Goal: Contribute content: Contribute content

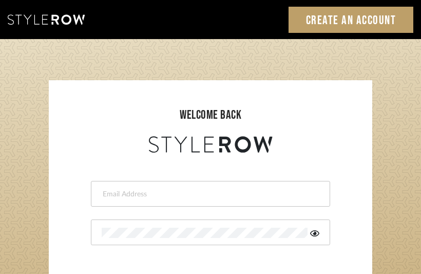
click at [187, 192] on input "email" at bounding box center [209, 194] width 215 height 10
type input "brianna@humnntr.studio"
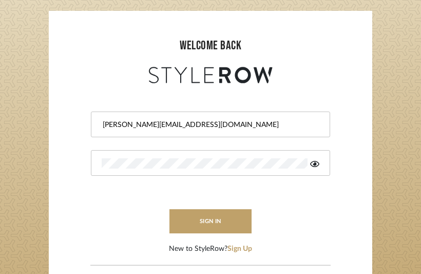
scroll to position [88, 0]
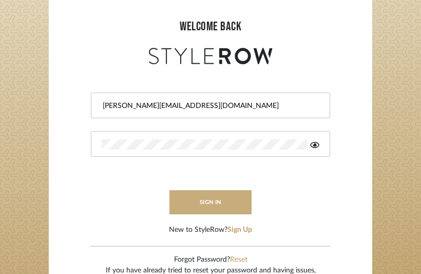
click at [213, 205] on button "sign in" at bounding box center [211, 202] width 82 height 24
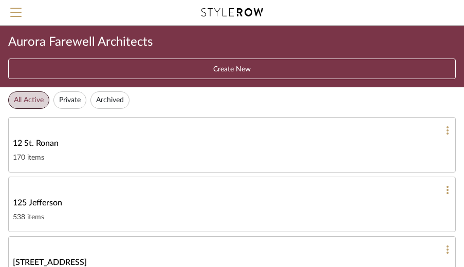
click at [258, 144] on div "12 St. Ronan" at bounding box center [232, 143] width 438 height 12
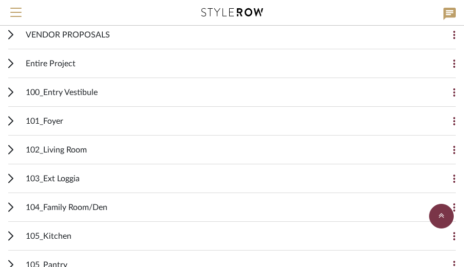
scroll to position [207, 0]
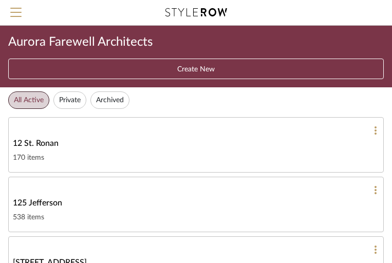
click at [176, 150] on link "12 St. Ronan 170 items" at bounding box center [196, 145] width 376 height 56
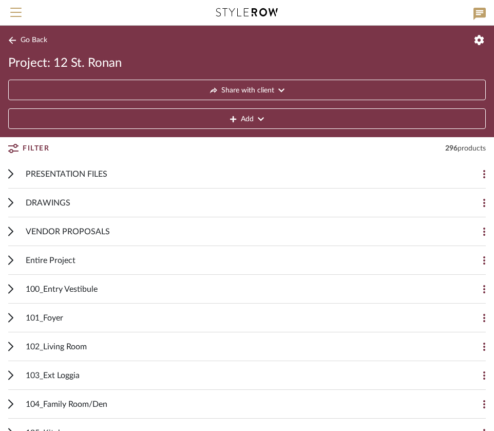
click at [229, 116] on button "Add" at bounding box center [247, 118] width 478 height 21
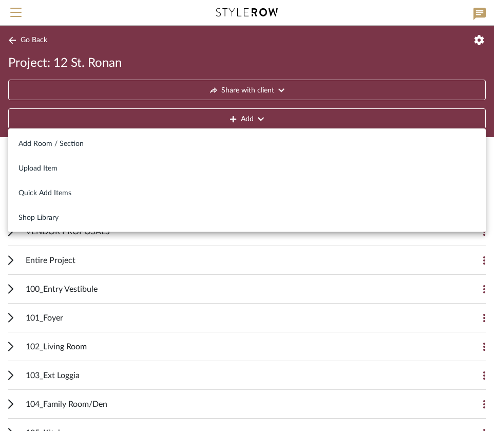
click at [112, 263] on div at bounding box center [247, 215] width 494 height 431
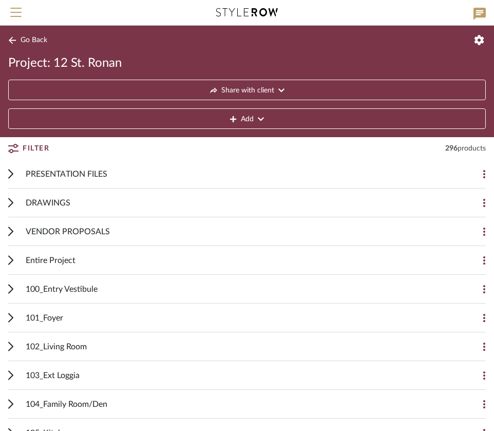
click at [240, 115] on button "Add" at bounding box center [247, 118] width 478 height 21
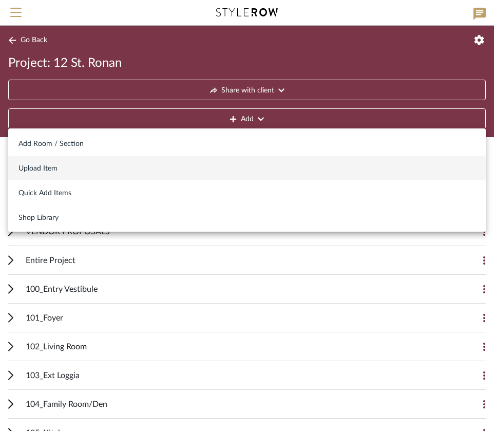
click at [63, 165] on span "Upload Item" at bounding box center [247, 168] width 457 height 9
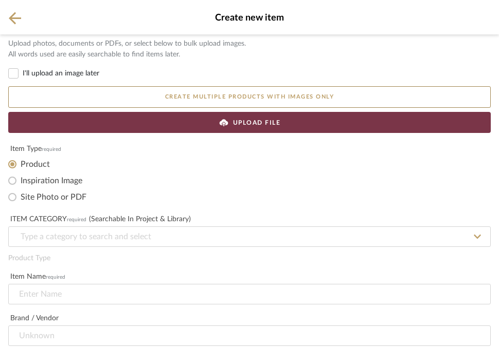
click at [159, 124] on div "UPLOAD FILE" at bounding box center [249, 122] width 482 height 21
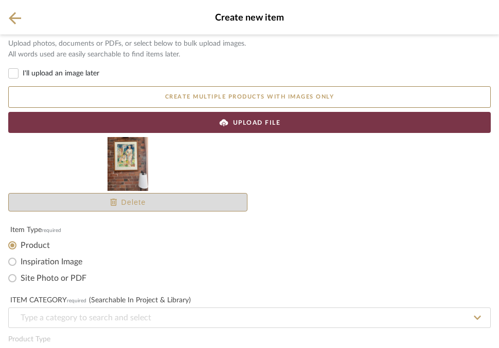
click at [143, 206] on span "Delete" at bounding box center [128, 202] width 36 height 11
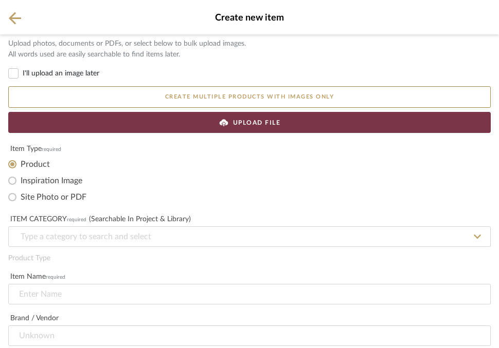
click at [213, 126] on div "UPLOAD FILE" at bounding box center [249, 122] width 482 height 21
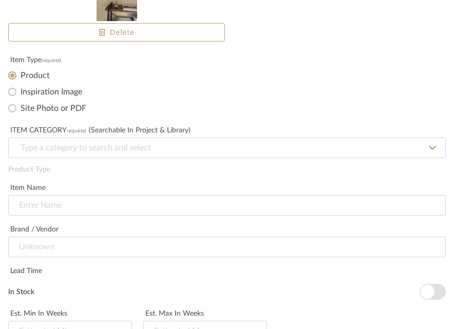
scroll to position [171, 0]
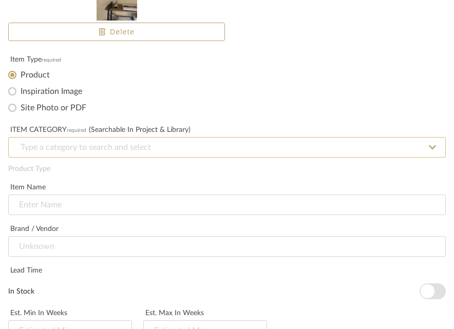
click at [182, 152] on input at bounding box center [227, 147] width 438 height 21
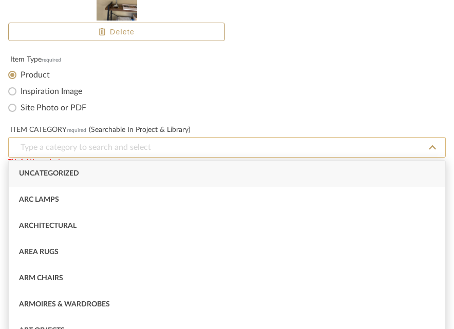
paste input "STYLEROW imports 100% E2 Client's own_name the piece Client's own_name the piec…"
type input "STYLEROW imports 100% E2 Client's own_name the piece Client's own_name the piec…"
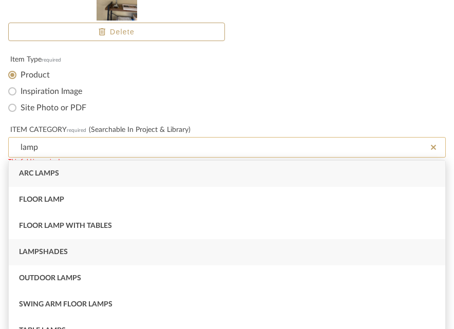
scroll to position [35, 0]
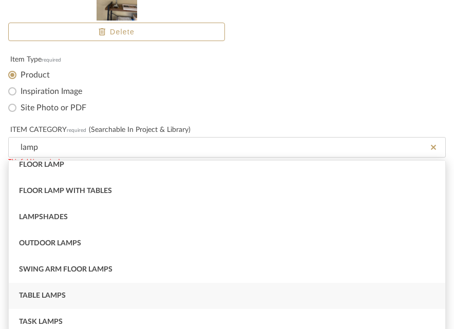
click at [56, 263] on span "Table Lamps" at bounding box center [42, 295] width 47 height 7
type input "Table Lamps"
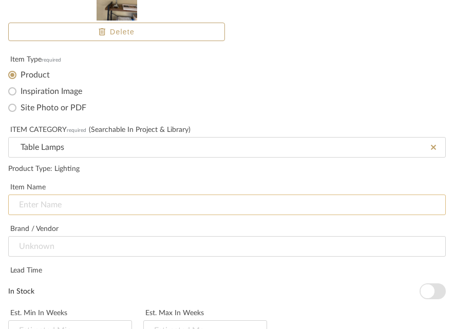
click at [91, 202] on input at bounding box center [227, 205] width 438 height 21
drag, startPoint x: 67, startPoint y: 210, endPoint x: -8, endPoint y: 210, distance: 74.5
type input "Client's own_Table Lamp"
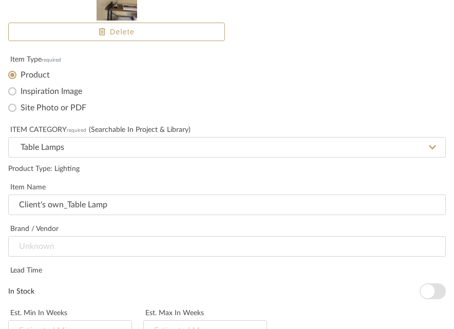
click at [98, 224] on div "Brand / Vendor" at bounding box center [227, 243] width 438 height 42
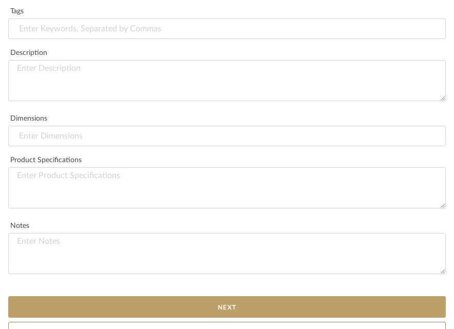
scroll to position [657, 0]
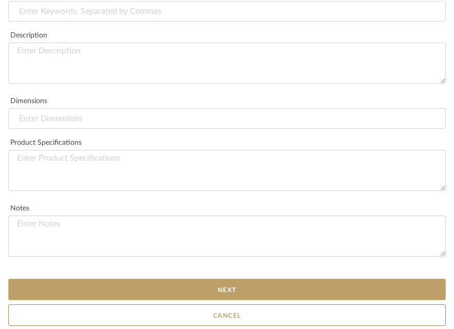
click at [112, 263] on button "Next" at bounding box center [227, 290] width 438 height 22
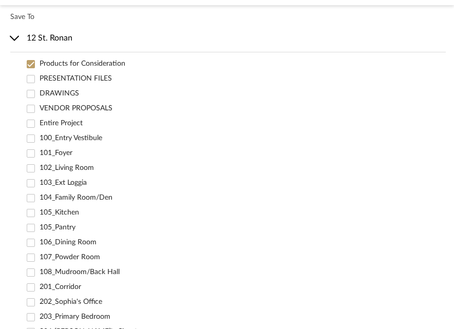
scroll to position [36, 0]
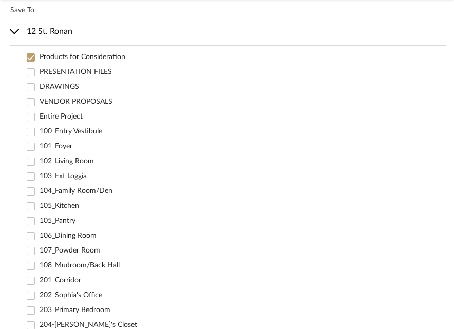
click at [72, 118] on label "Entire Project" at bounding box center [243, 117] width 407 height 11
click at [36, 118] on input "Entire Project" at bounding box center [31, 117] width 11 height 11
checkbox input "false"
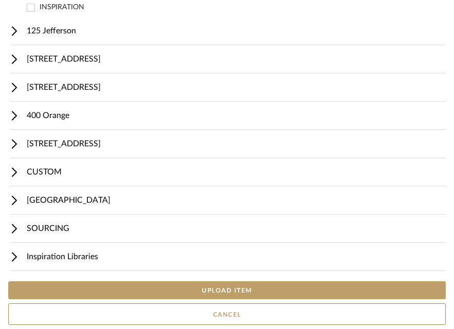
scroll to position [603, 0]
click at [137, 263] on button "UPLOAD ITEM" at bounding box center [227, 291] width 438 height 18
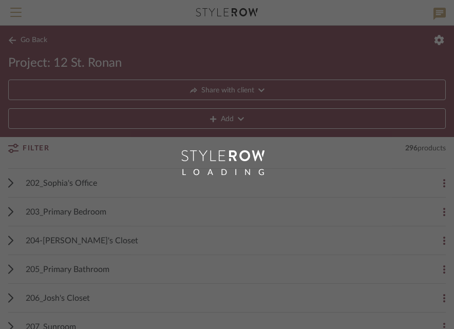
scroll to position [252, 0]
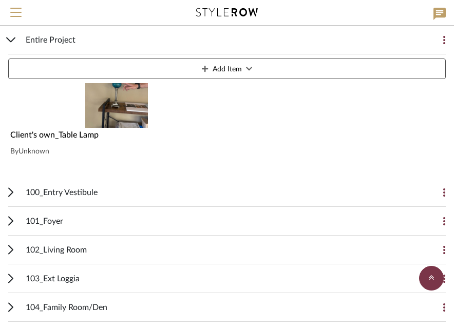
scroll to position [287, 0]
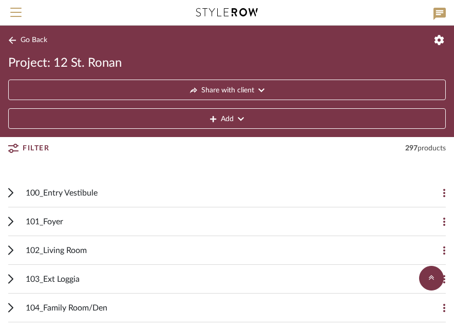
click at [222, 121] on span "Add" at bounding box center [227, 119] width 13 height 21
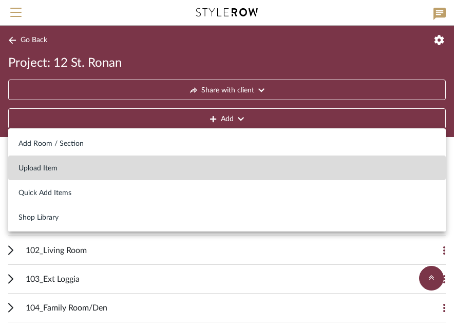
click at [121, 170] on span "Upload Item" at bounding box center [227, 168] width 417 height 9
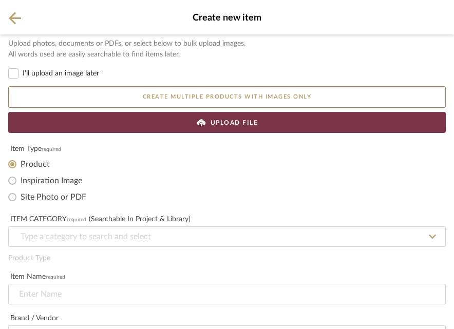
click at [195, 125] on div "UPLOAD FILE" at bounding box center [227, 122] width 438 height 21
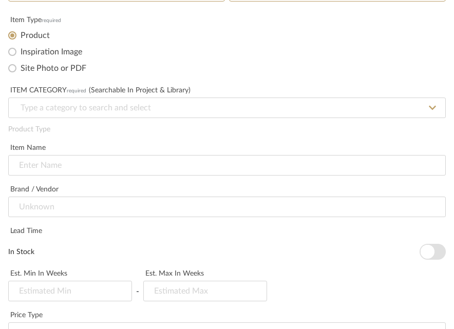
scroll to position [239, 0]
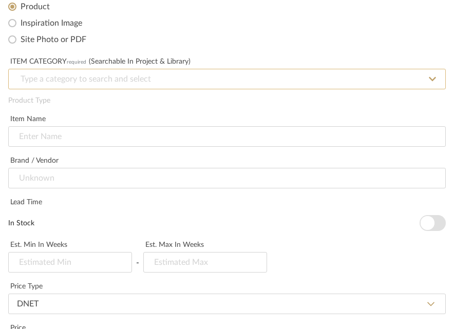
click at [160, 80] on input at bounding box center [227, 79] width 438 height 21
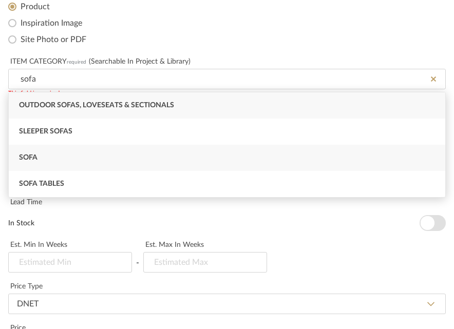
click at [97, 160] on div "Sofa" at bounding box center [227, 158] width 437 height 26
type input "Sofa"
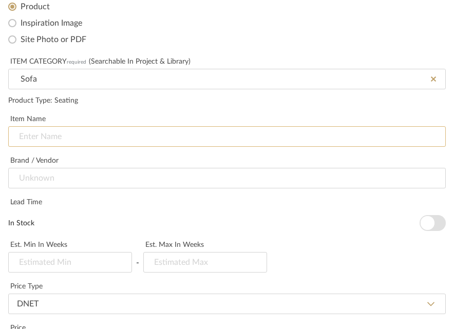
click at [94, 135] on input at bounding box center [227, 136] width 438 height 21
paste input "Client's own_"
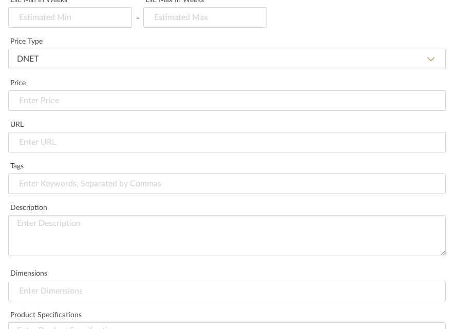
scroll to position [488, 0]
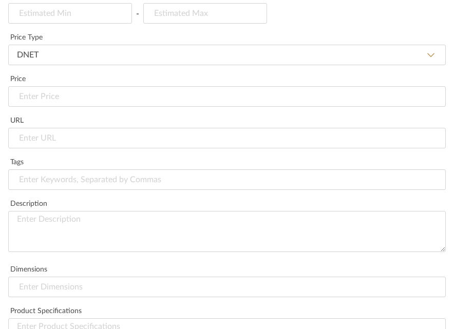
type input "Client's own_Sofa"
click at [46, 232] on textarea at bounding box center [227, 231] width 438 height 41
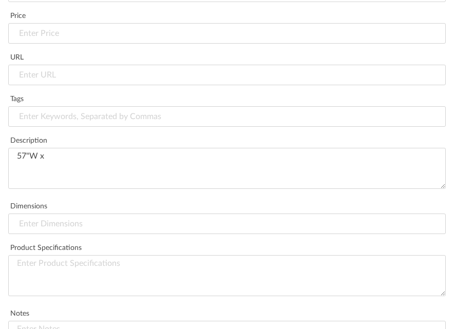
scroll to position [575, 0]
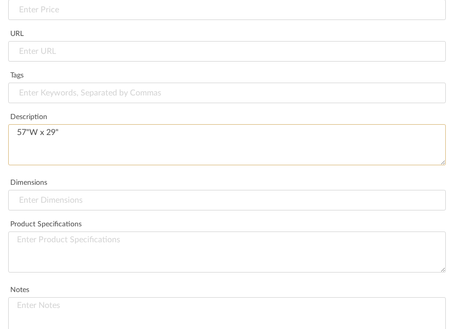
type textarea "57"W x 29"D"
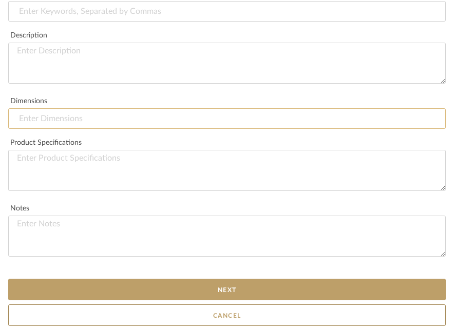
click at [103, 117] on input at bounding box center [227, 118] width 438 height 21
click at [98, 63] on textarea at bounding box center [227, 63] width 438 height 41
paste textarea "57"W x 29"D"
type textarea "Dimensions: 57"W x 29"D"
click at [164, 263] on button "Next" at bounding box center [227, 290] width 438 height 22
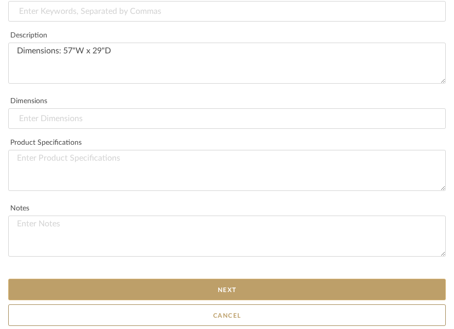
scroll to position [0, 0]
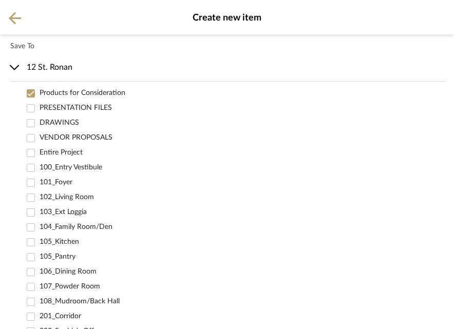
click at [69, 152] on label "Entire Project" at bounding box center [243, 152] width 407 height 11
click at [36, 152] on input "Entire Project" at bounding box center [31, 152] width 11 height 11
checkbox input "false"
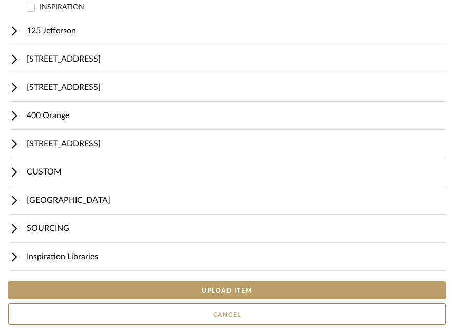
scroll to position [603, 0]
click at [218, 263] on button "UPLOAD ITEM" at bounding box center [227, 291] width 438 height 18
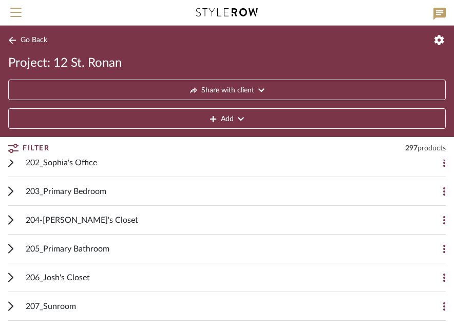
scroll to position [301, 0]
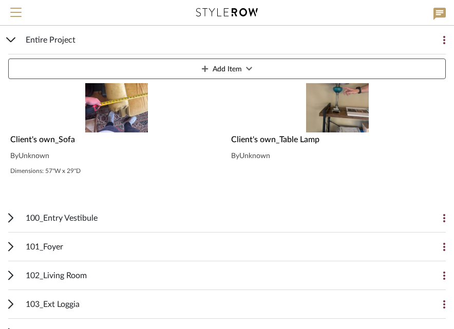
scroll to position [304, 0]
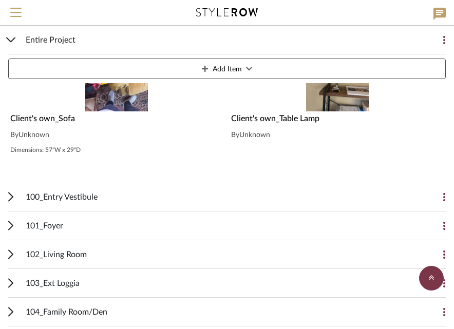
click at [262, 71] on button "Add Item" at bounding box center [227, 69] width 438 height 21
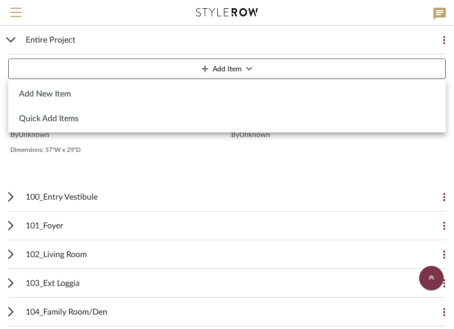
click at [211, 95] on button "Add New Item" at bounding box center [227, 93] width 438 height 25
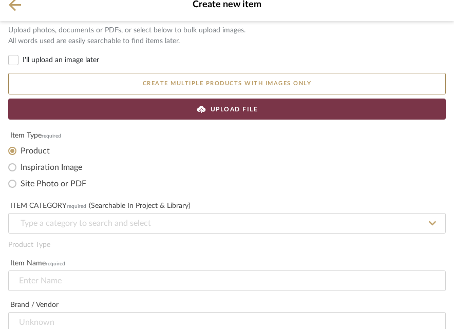
scroll to position [19, 0]
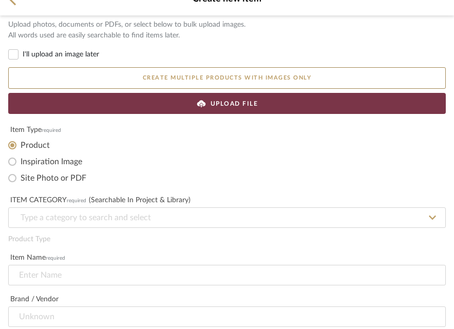
click at [220, 103] on span "UPLOAD FILE" at bounding box center [235, 103] width 48 height 9
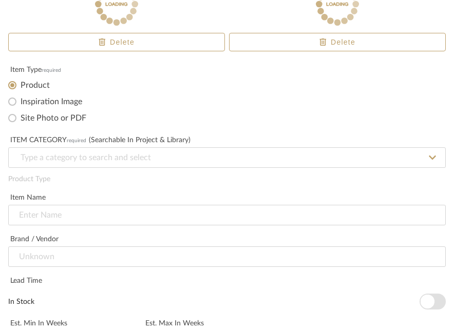
scroll to position [212, 0]
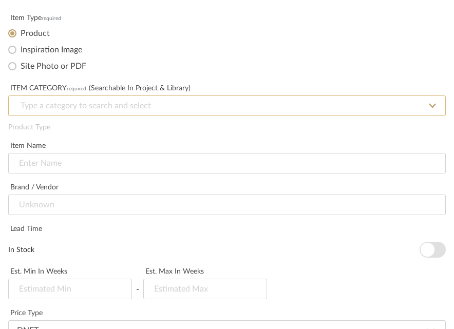
click at [103, 106] on input at bounding box center [227, 106] width 438 height 21
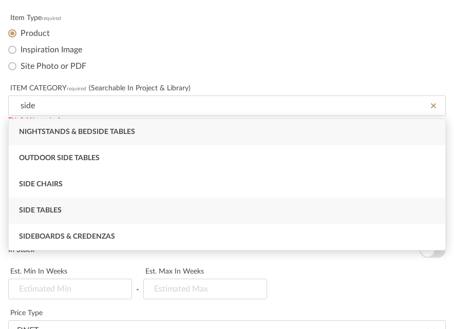
click at [60, 205] on div "Side Tables" at bounding box center [227, 211] width 437 height 26
type input "Side Tables"
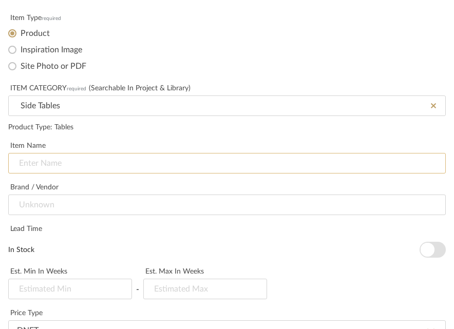
click at [71, 167] on input at bounding box center [227, 163] width 438 height 21
paste input "57"W x 29"D"
paste input "Client's own_"
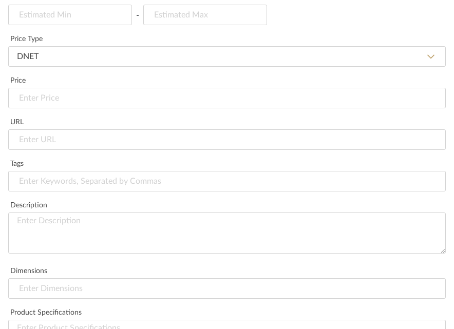
scroll to position [490, 0]
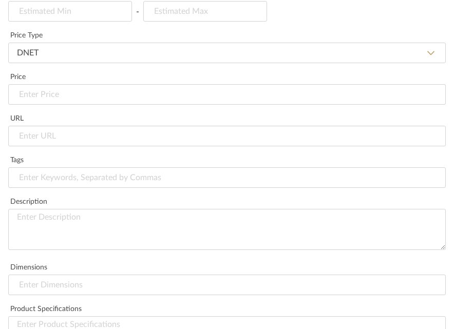
type input "Client's own_Side Table"
click at [87, 215] on textarea at bounding box center [227, 229] width 438 height 41
click at [71, 263] on input at bounding box center [227, 285] width 438 height 21
click at [80, 207] on div "Description" at bounding box center [227, 202] width 438 height 10
click at [64, 230] on textarea at bounding box center [227, 229] width 438 height 41
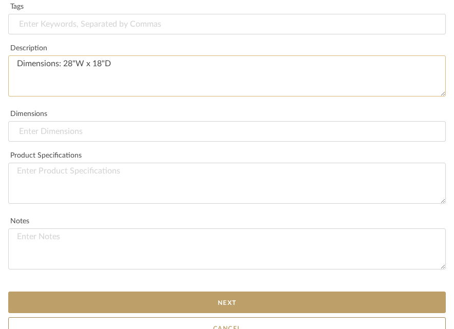
scroll to position [657, 0]
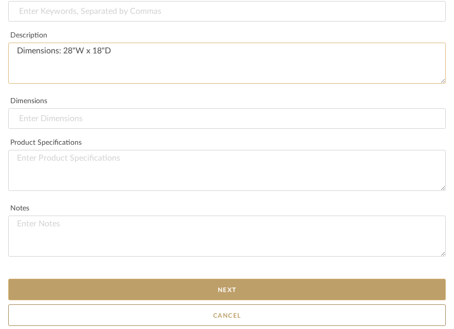
type textarea "Dimensions: 28"W x 18"D"
click at [163, 263] on button "Next" at bounding box center [227, 290] width 438 height 22
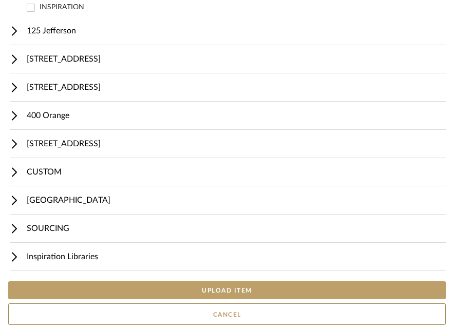
scroll to position [603, 0]
click at [150, 263] on button "UPLOAD ITEM" at bounding box center [227, 291] width 438 height 18
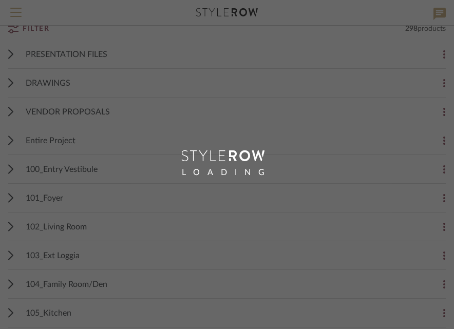
scroll to position [25, 0]
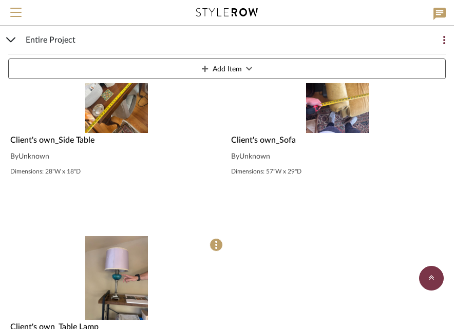
scroll to position [304, 0]
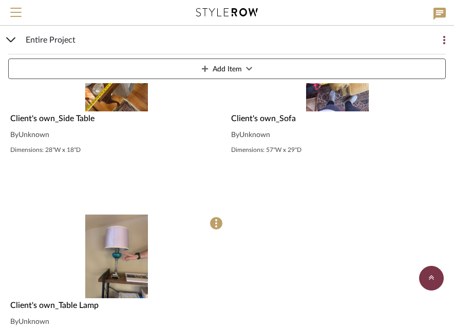
click at [227, 70] on span "Add Item" at bounding box center [227, 69] width 29 height 21
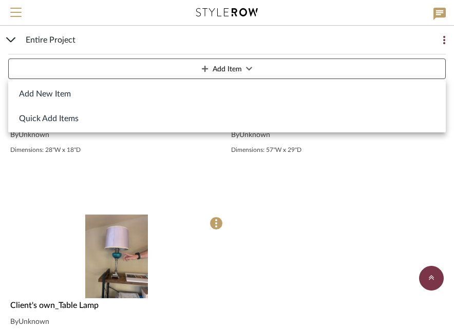
click at [158, 96] on button "Add New Item" at bounding box center [227, 93] width 438 height 25
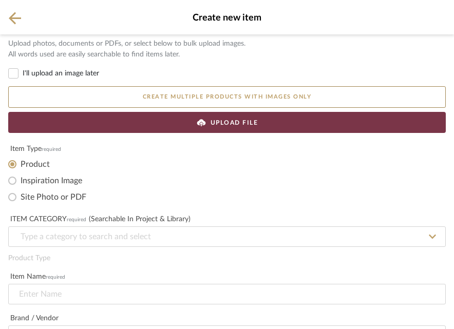
click at [218, 118] on span "UPLOAD FILE" at bounding box center [235, 122] width 48 height 9
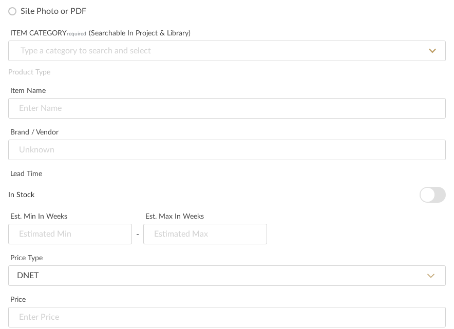
scroll to position [342, 0]
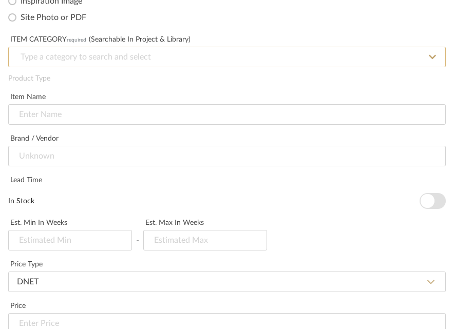
click at [169, 55] on input at bounding box center [227, 57] width 438 height 21
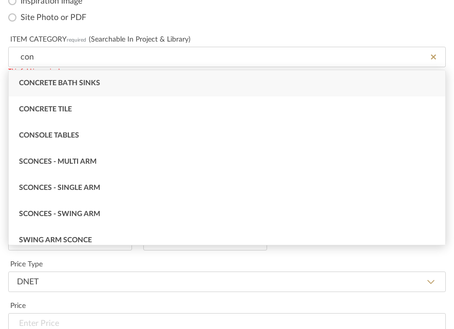
click at [93, 137] on div "Console Tables" at bounding box center [227, 136] width 437 height 26
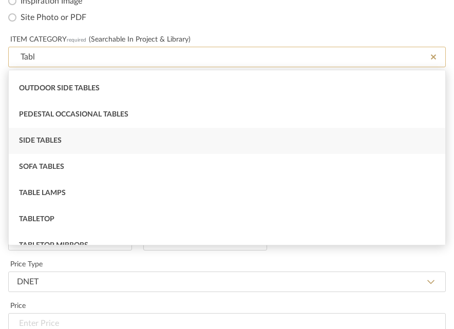
scroll to position [361, 0]
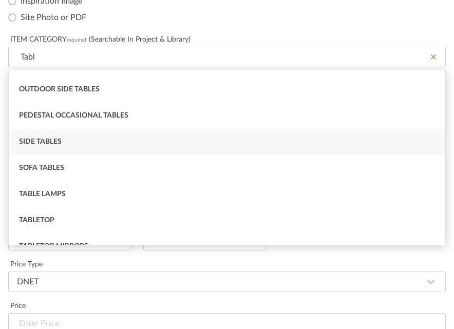
click at [48, 143] on span "Side Tables" at bounding box center [40, 141] width 43 height 7
type input "Side Tables"
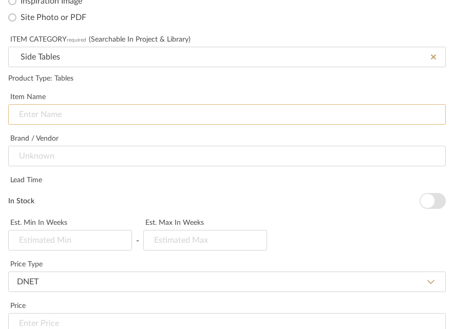
click at [62, 110] on input at bounding box center [227, 114] width 438 height 21
paste input "Client's own_"
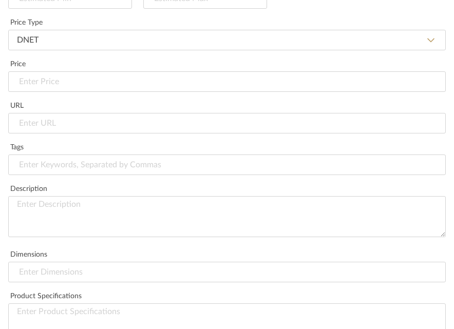
scroll to position [588, 0]
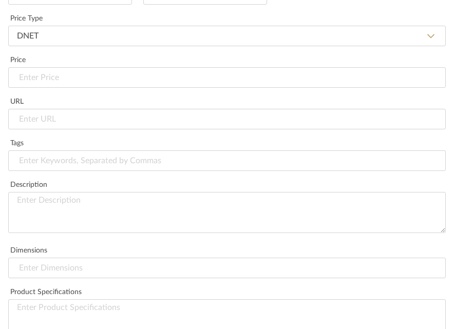
type input "Client's own_Accent Table"
click at [43, 224] on textarea at bounding box center [227, 212] width 438 height 41
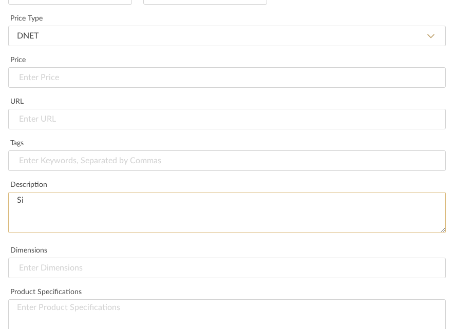
type textarea "S"
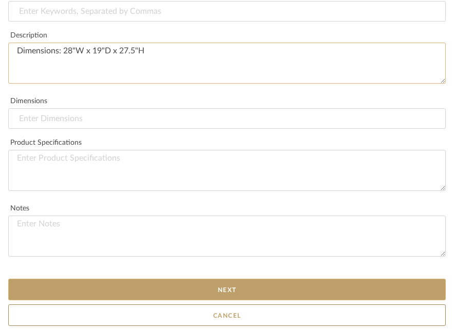
type textarea "Dimensions: 28"W x 19"D x 27.5"H"
click at [182, 263] on button "Next" at bounding box center [227, 290] width 438 height 22
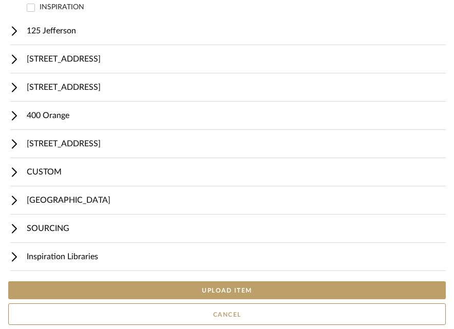
scroll to position [603, 0]
click at [165, 263] on button "UPLOAD ITEM" at bounding box center [227, 291] width 438 height 18
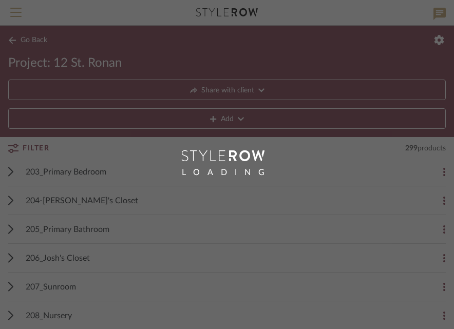
scroll to position [302, 0]
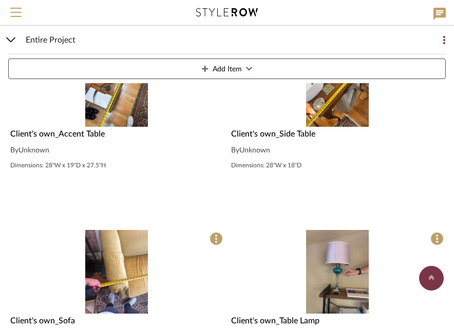
scroll to position [304, 0]
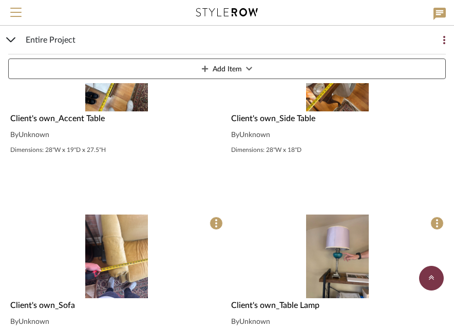
click at [224, 69] on span "Add Item" at bounding box center [227, 69] width 29 height 21
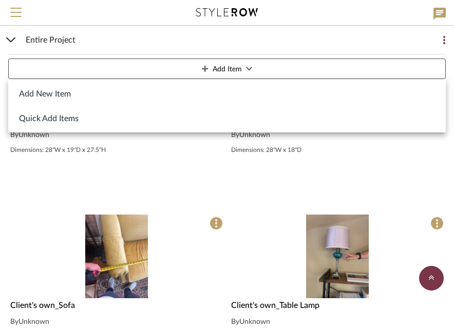
click at [151, 97] on button "Add New Item" at bounding box center [227, 93] width 438 height 25
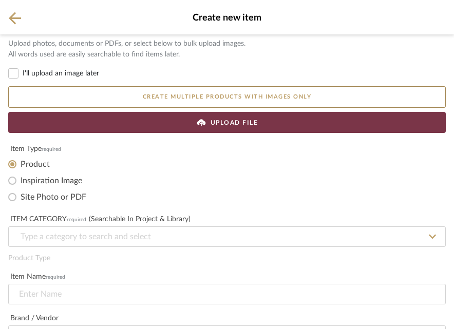
click at [235, 123] on span "UPLOAD FILE" at bounding box center [235, 122] width 48 height 9
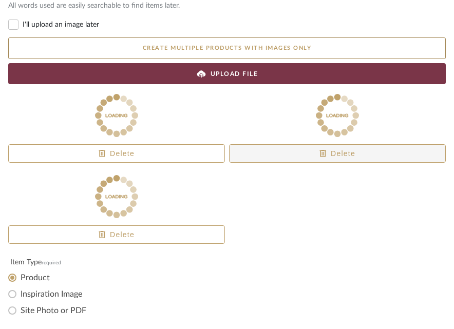
scroll to position [265, 0]
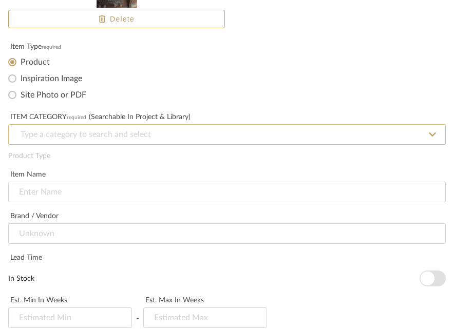
click at [124, 134] on input at bounding box center [227, 134] width 438 height 21
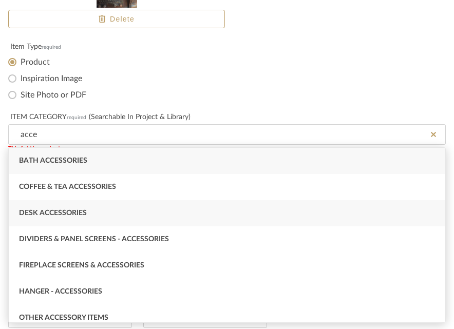
click at [93, 210] on div "Desk Accessories" at bounding box center [227, 213] width 437 height 26
type input "Desk Accessories"
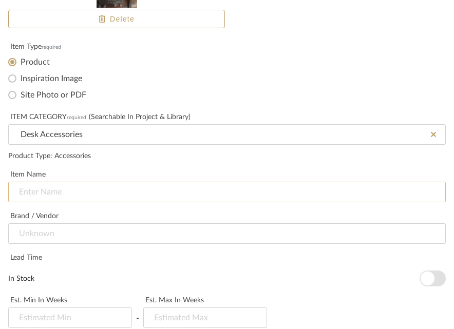
click at [79, 197] on input at bounding box center [227, 192] width 438 height 21
paste input "Client's own_"
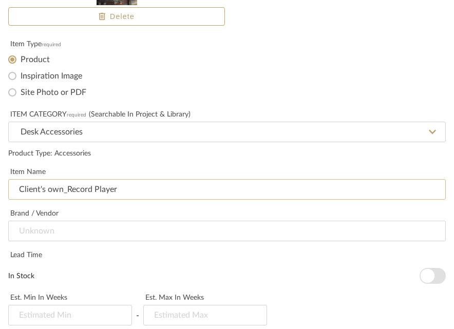
scroll to position [268, 0]
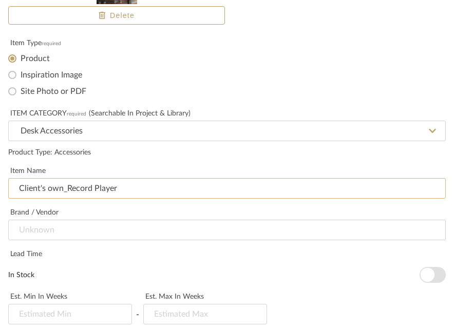
click at [87, 189] on input "Client's own_Record Player" at bounding box center [227, 188] width 438 height 21
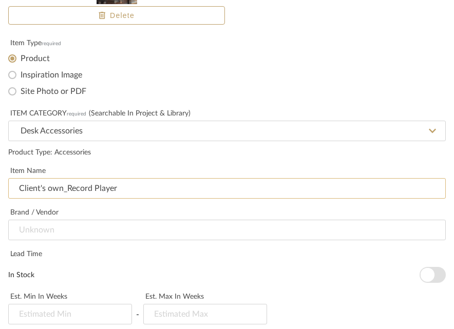
drag, startPoint x: 120, startPoint y: 190, endPoint x: 78, endPoint y: 189, distance: 42.2
click at [78, 189] on input "Client's own_Record Player" at bounding box center [227, 188] width 438 height 21
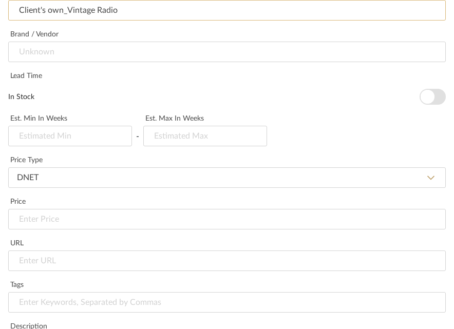
scroll to position [616, 0]
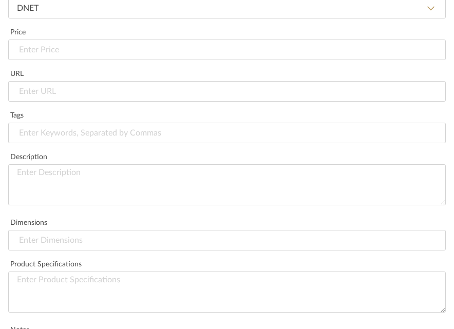
type input "Client's own_Vintage Radio"
click at [78, 180] on textarea at bounding box center [227, 184] width 438 height 41
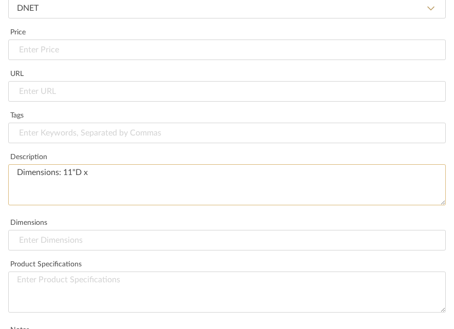
click at [65, 177] on textarea "Dimensions: 11"D x" at bounding box center [227, 184] width 438 height 41
click at [131, 173] on textarea "Dimensions: 24"W x 11"D x" at bounding box center [227, 184] width 438 height 41
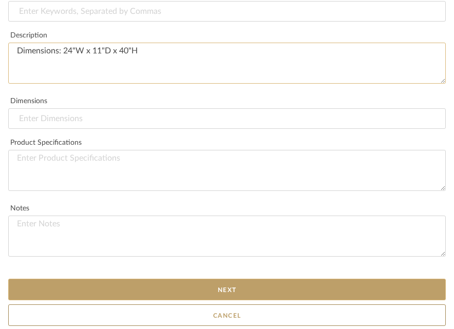
type textarea "Dimensions: 24"W x 11"D x 40"H"
click at [169, 263] on button "Next" at bounding box center [227, 290] width 438 height 22
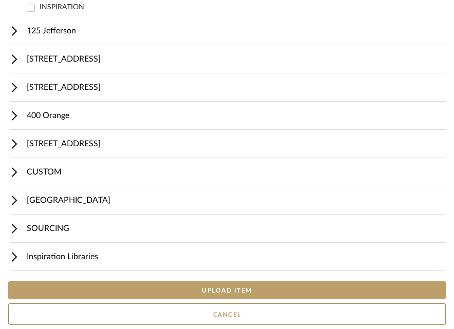
scroll to position [603, 0]
click at [171, 263] on button "UPLOAD ITEM" at bounding box center [227, 291] width 438 height 18
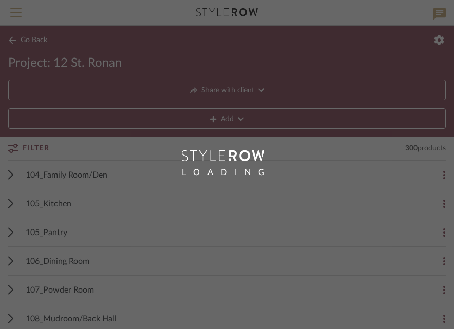
scroll to position [85, 0]
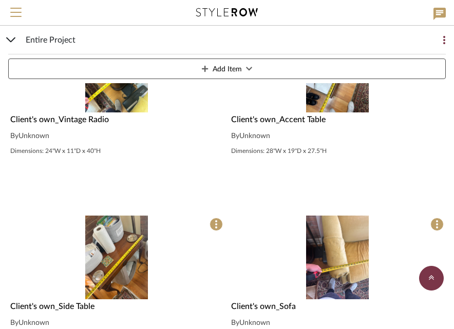
scroll to position [304, 0]
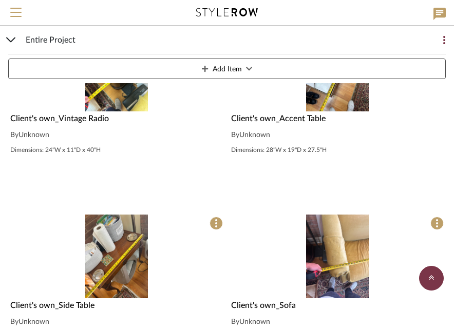
click at [283, 69] on button "Add Item" at bounding box center [227, 69] width 438 height 21
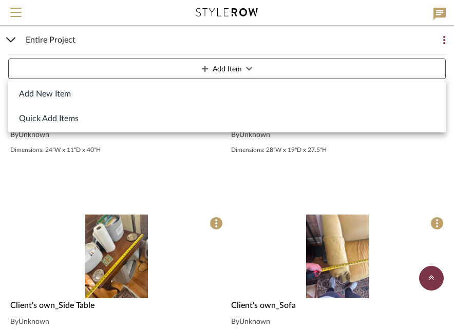
click at [223, 97] on button "Add New Item" at bounding box center [227, 93] width 438 height 25
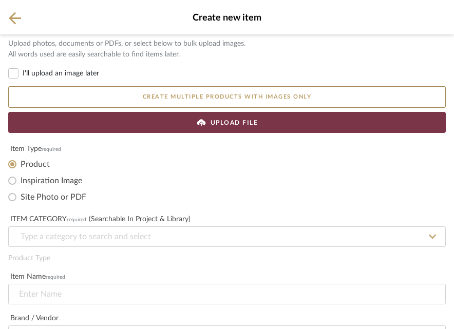
click at [242, 125] on span "UPLOAD FILE" at bounding box center [235, 122] width 48 height 9
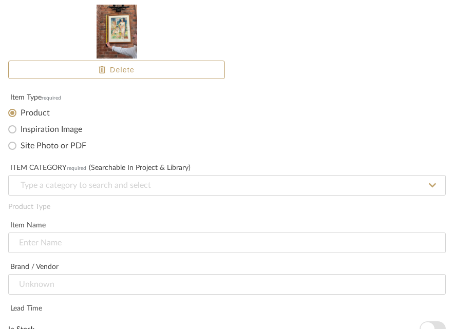
scroll to position [222, 0]
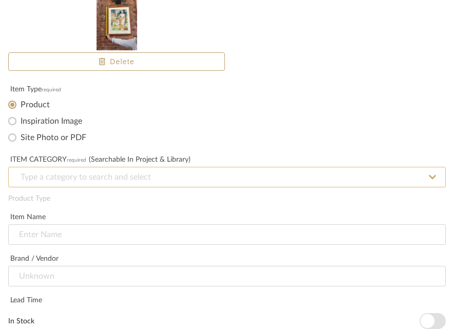
click at [116, 177] on input at bounding box center [227, 177] width 438 height 21
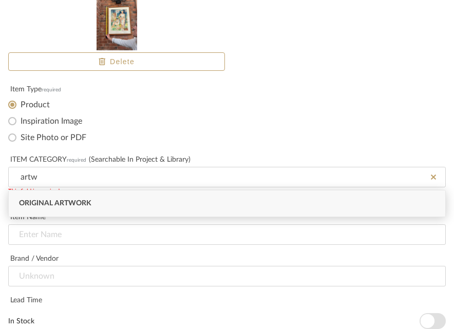
click at [101, 200] on div "Original Artwork" at bounding box center [227, 204] width 437 height 26
type input "Original Artwork"
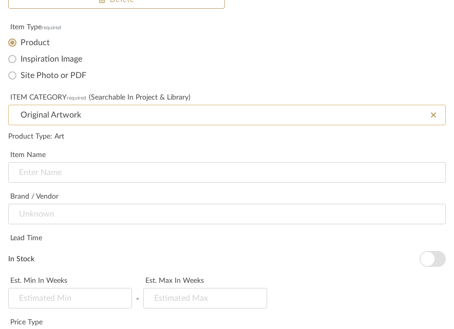
scroll to position [289, 0]
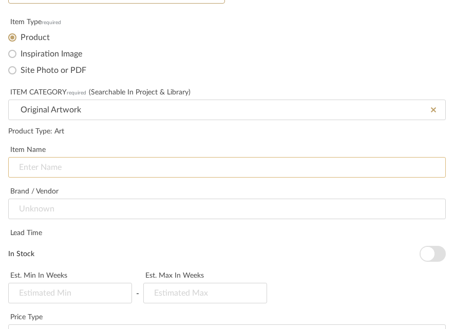
click at [78, 172] on input at bounding box center [227, 167] width 438 height 21
paste input "Client's own_"
click at [70, 168] on input "Client's own_Art1" at bounding box center [227, 167] width 438 height 21
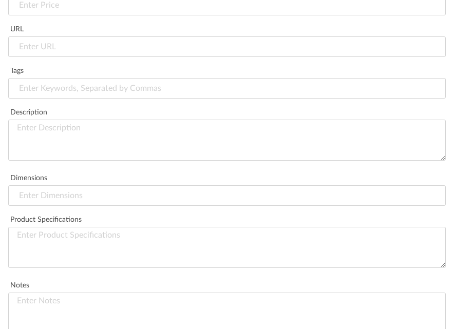
scroll to position [668, 0]
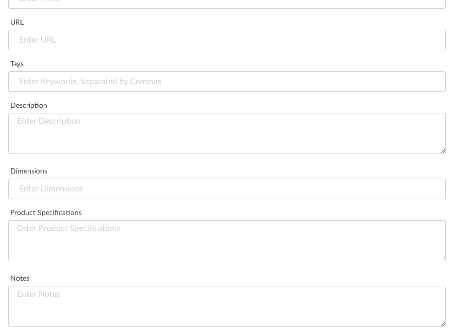
type input "Client's own_Wall Art1"
click at [107, 141] on textarea at bounding box center [227, 133] width 438 height 41
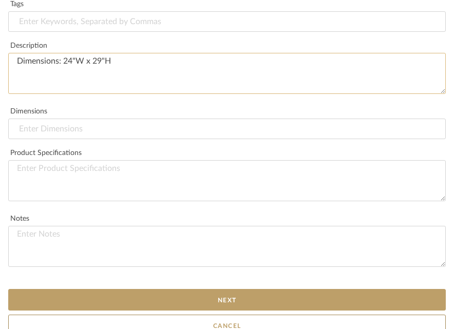
scroll to position [738, 0]
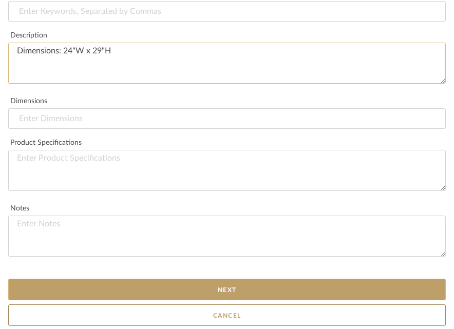
type textarea "Dimensions: 24"W x 29"H"
click at [188, 263] on button "Next" at bounding box center [227, 290] width 438 height 22
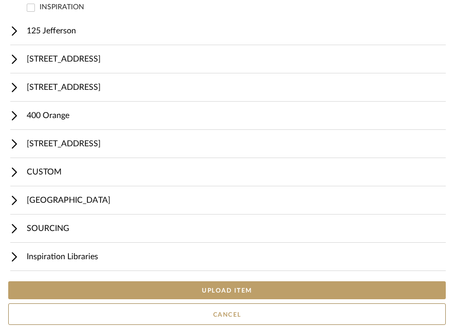
scroll to position [603, 0]
click at [204, 263] on button "UPLOAD ITEM" at bounding box center [227, 291] width 438 height 18
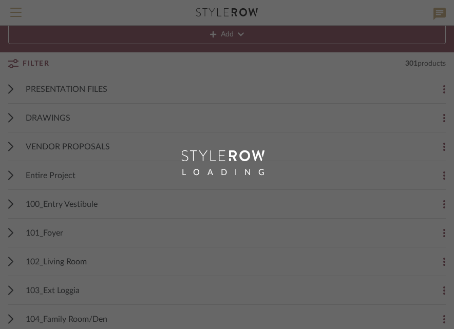
scroll to position [10, 0]
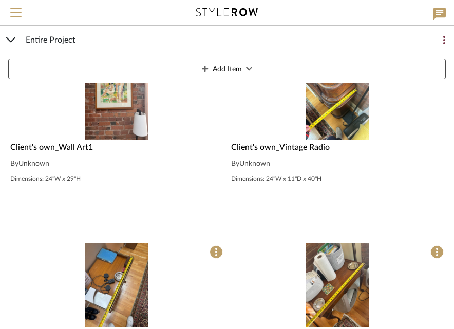
scroll to position [304, 0]
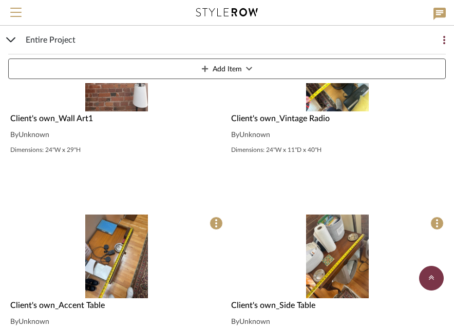
click at [305, 67] on button "Add Item" at bounding box center [227, 69] width 438 height 21
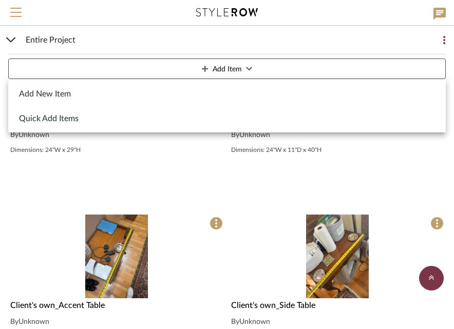
click at [178, 93] on button "Add New Item" at bounding box center [227, 93] width 438 height 25
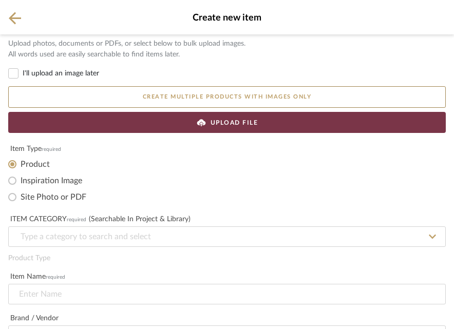
click at [217, 130] on div "UPLOAD FILE" at bounding box center [227, 122] width 438 height 21
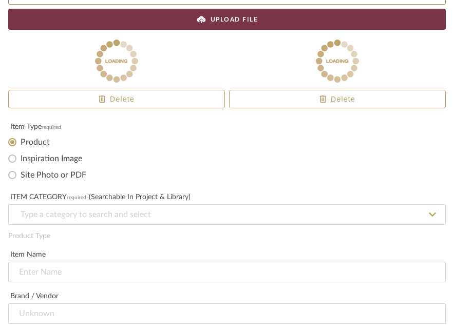
scroll to position [150, 0]
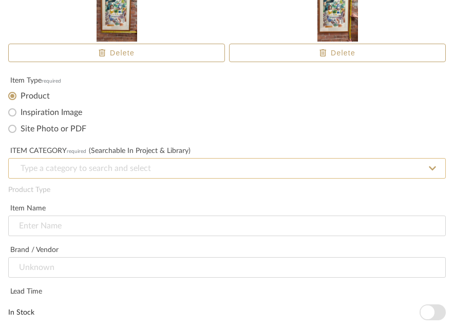
click at [188, 169] on input at bounding box center [227, 168] width 438 height 21
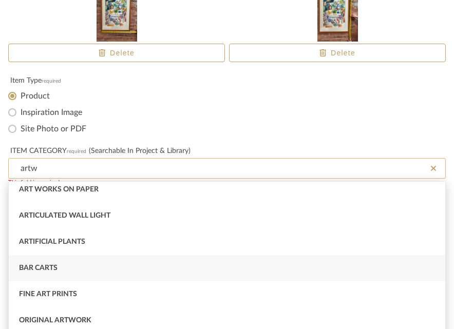
scroll to position [0, 0]
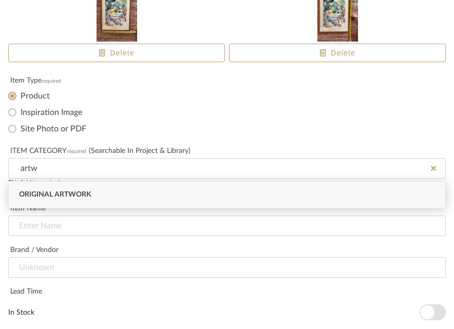
click at [114, 195] on div "Original Artwork" at bounding box center [227, 195] width 437 height 26
type input "Original Artwork"
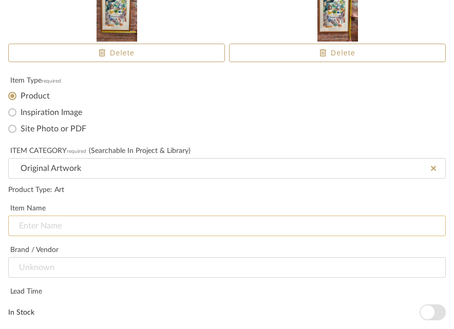
click at [86, 224] on input at bounding box center [227, 226] width 438 height 21
paste input "Client's own_"
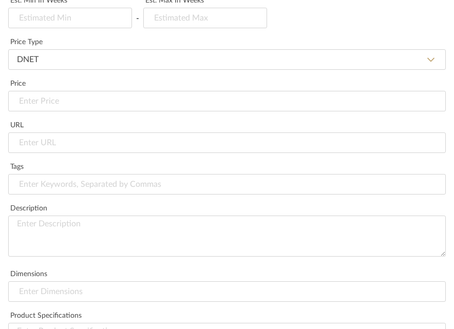
scroll to position [484, 0]
type input "Client's own_Wall Art2"
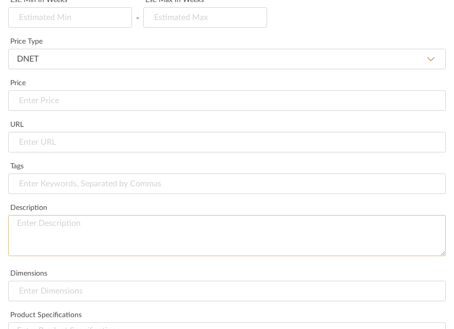
click at [65, 235] on textarea at bounding box center [227, 235] width 438 height 41
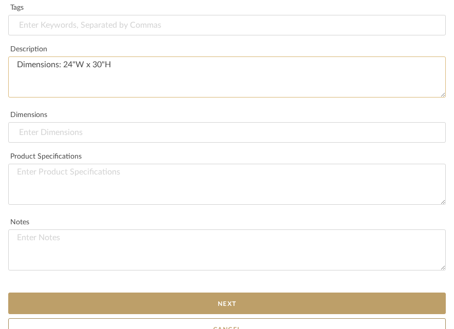
scroll to position [657, 0]
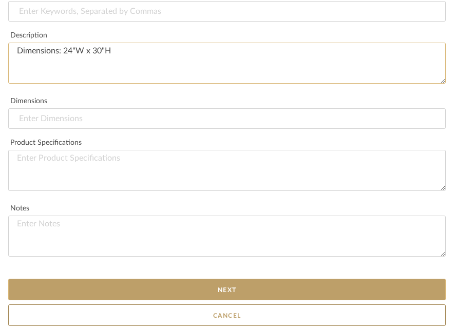
type textarea "Dimensions: 24"W x 30"H"
click at [193, 263] on button "Next" at bounding box center [227, 290] width 438 height 22
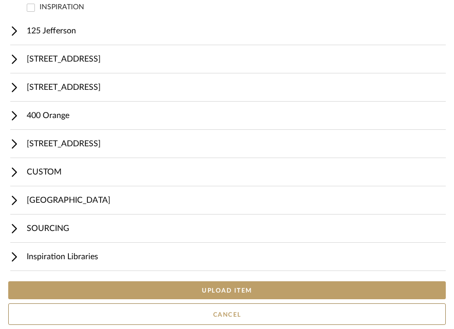
scroll to position [603, 0]
click at [171, 263] on button "UPLOAD ITEM" at bounding box center [227, 291] width 438 height 18
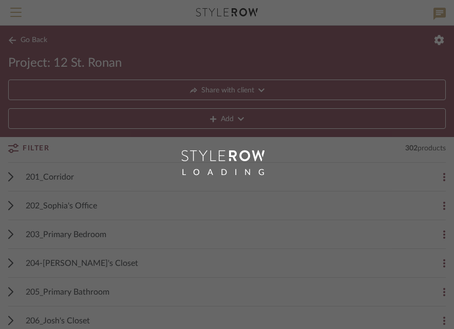
scroll to position [230, 0]
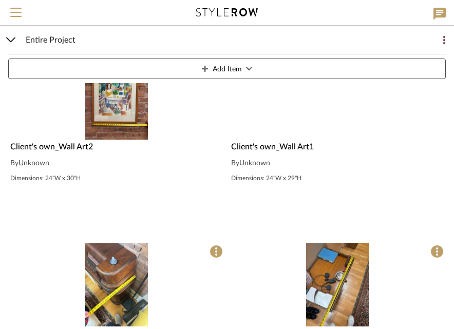
scroll to position [304, 0]
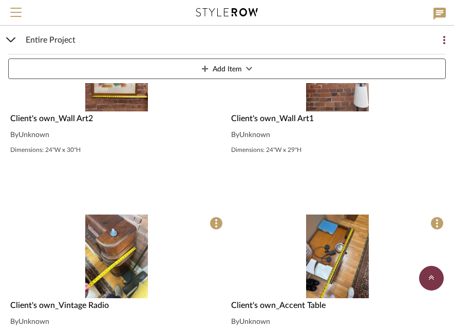
click at [217, 71] on span "Add Item" at bounding box center [227, 69] width 29 height 21
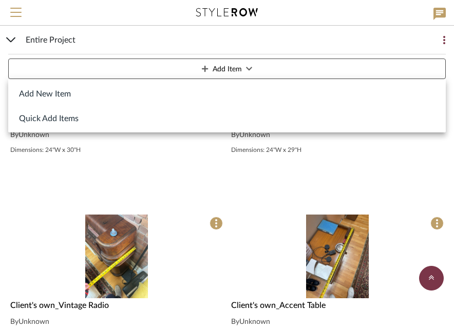
click at [167, 91] on button "Add New Item" at bounding box center [227, 93] width 438 height 25
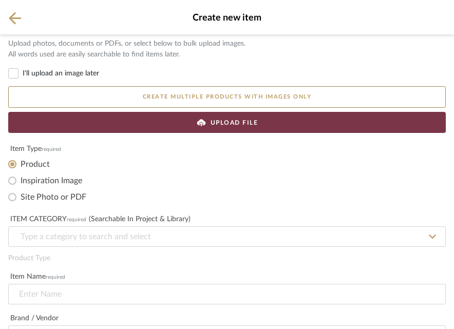
click at [199, 119] on icon at bounding box center [201, 122] width 10 height 9
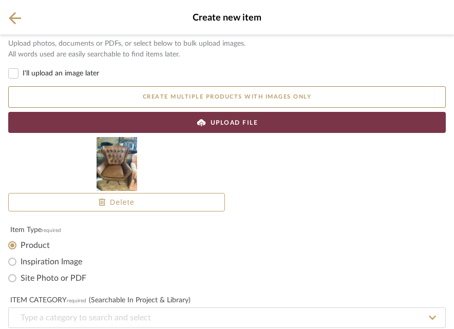
click at [299, 122] on div "UPLOAD FILE" at bounding box center [227, 122] width 438 height 21
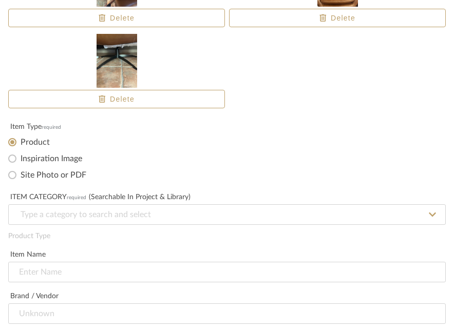
scroll to position [296, 0]
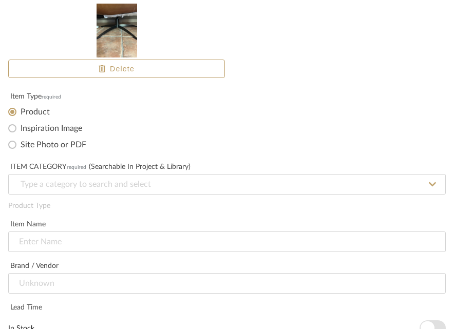
click at [251, 174] on div "ITEM CATEGORY required (Searchable in Project & Library)" at bounding box center [227, 180] width 438 height 42
click at [243, 181] on input at bounding box center [227, 184] width 438 height 21
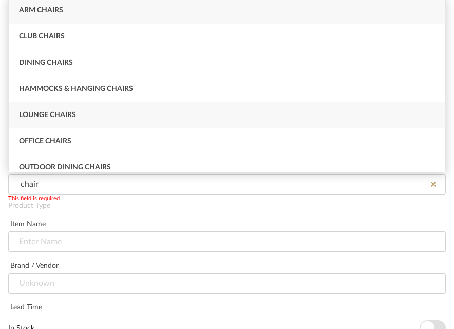
click at [137, 112] on div "Lounge Chairs" at bounding box center [227, 115] width 437 height 26
type input "Lounge Chairs"
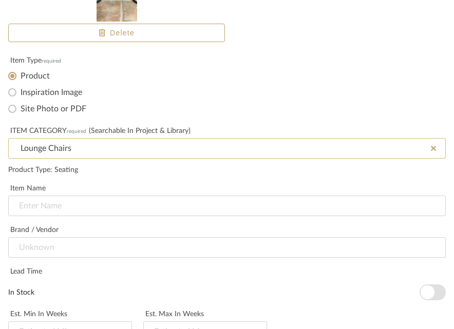
scroll to position [339, 0]
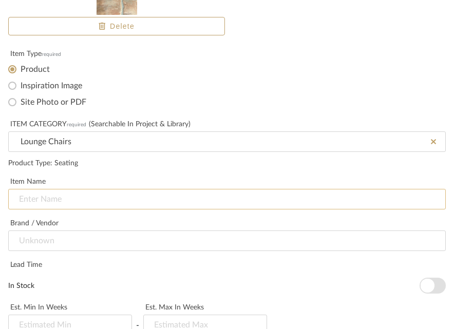
click at [127, 197] on input at bounding box center [227, 199] width 438 height 21
paste input "Client's own_"
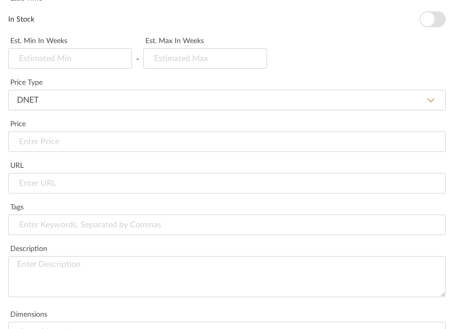
scroll to position [610, 0]
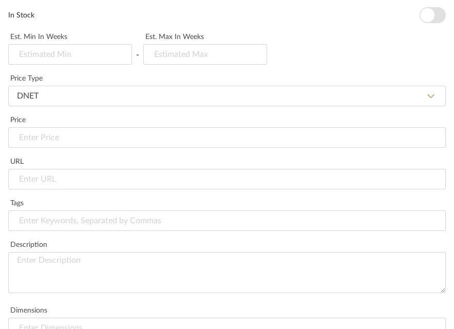
type input "Client's own_Lounge Chair"
click at [81, 261] on textarea at bounding box center [227, 272] width 438 height 41
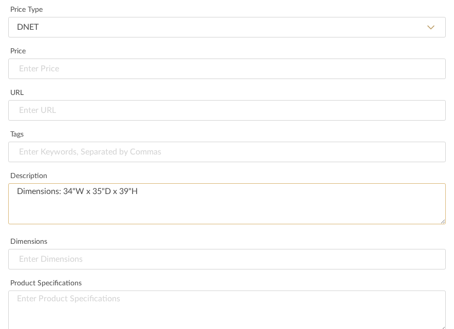
scroll to position [819, 0]
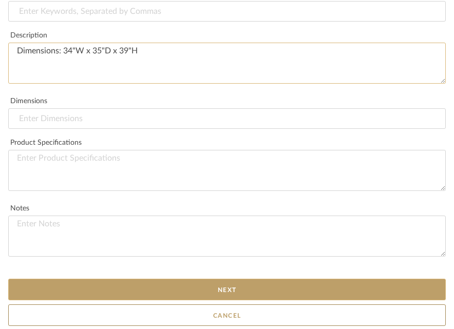
type textarea "Dimensions: 34"W x 35"D x 39"H"
click at [170, 263] on button "Next" at bounding box center [227, 290] width 438 height 22
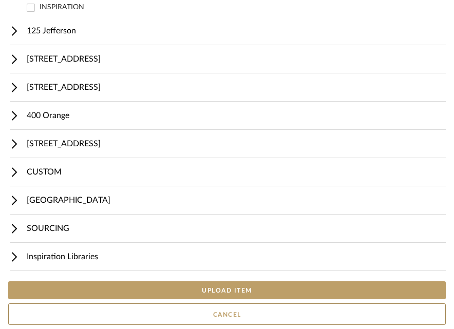
scroll to position [603, 0]
click at [194, 263] on button "UPLOAD ITEM" at bounding box center [227, 291] width 438 height 18
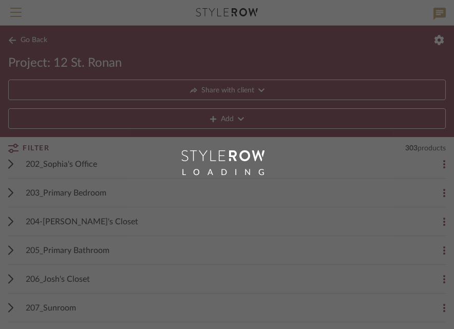
scroll to position [275, 0]
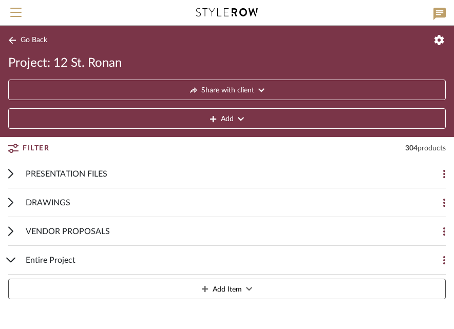
click at [236, 263] on span "Add Item" at bounding box center [227, 290] width 29 height 21
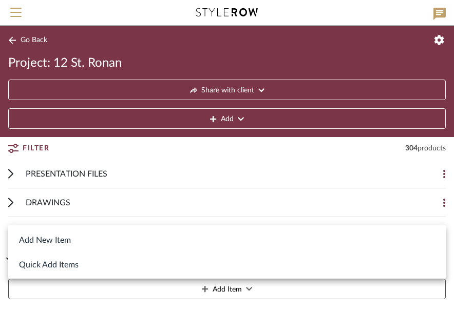
click at [201, 235] on button "Add New Item" at bounding box center [227, 240] width 438 height 25
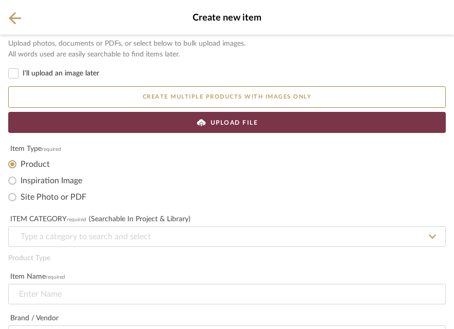
click at [213, 124] on span "UPLOAD FILE" at bounding box center [235, 122] width 48 height 9
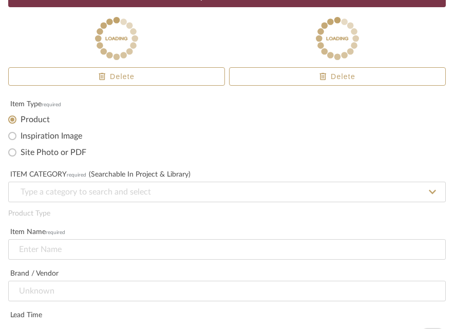
scroll to position [157, 0]
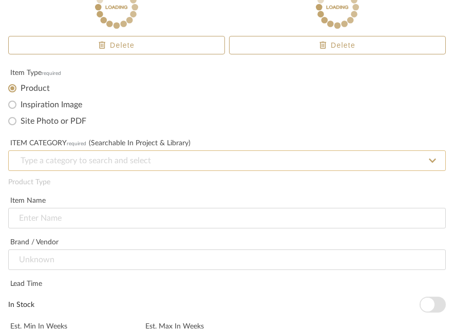
click at [180, 163] on input at bounding box center [227, 161] width 438 height 21
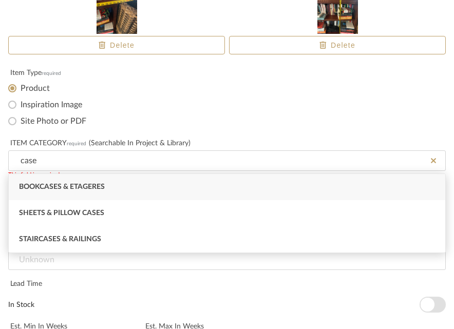
click at [122, 190] on div "Bookcases & Etageres" at bounding box center [227, 187] width 437 height 26
type input "Bookcases & Etageres"
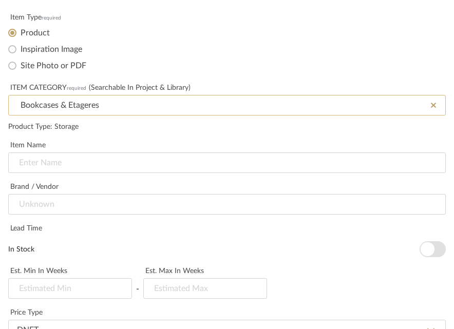
scroll to position [218, 0]
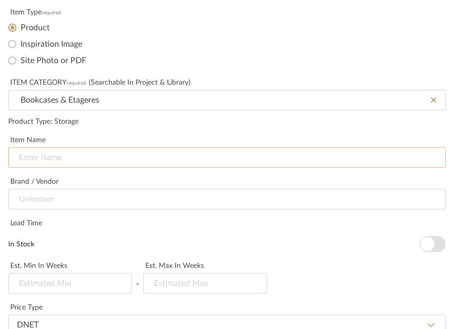
click at [104, 164] on input at bounding box center [227, 157] width 438 height 21
paste input "Client's own_"
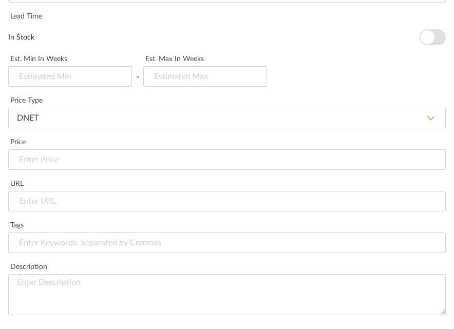
scroll to position [441, 0]
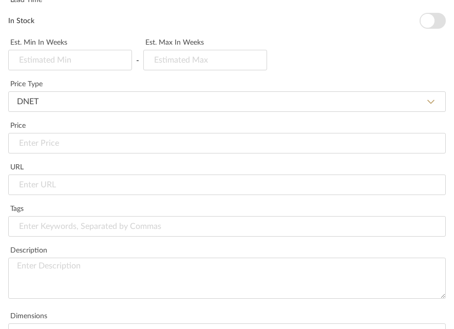
type input "Client's own_Bookcase"
click at [77, 263] on textarea at bounding box center [227, 278] width 438 height 41
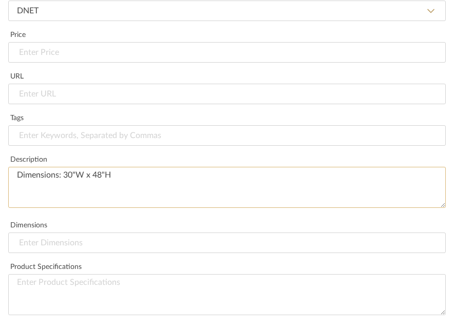
scroll to position [657, 0]
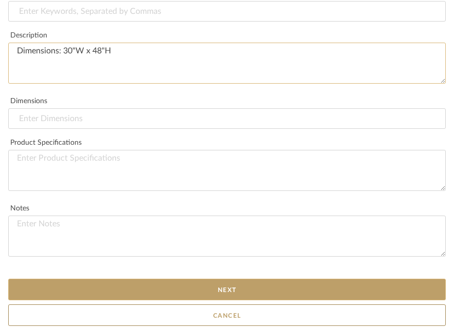
type textarea "Dimensions: 30"W x 48"H"
click at [201, 263] on button "Next" at bounding box center [227, 290] width 438 height 22
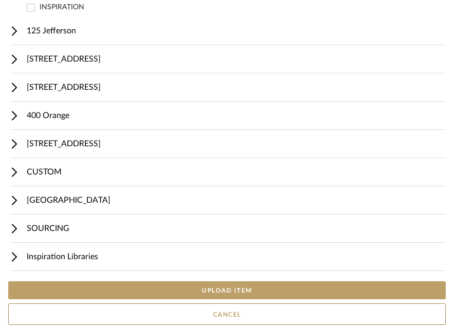
scroll to position [603, 0]
click at [179, 263] on button "UPLOAD ITEM" at bounding box center [227, 291] width 438 height 18
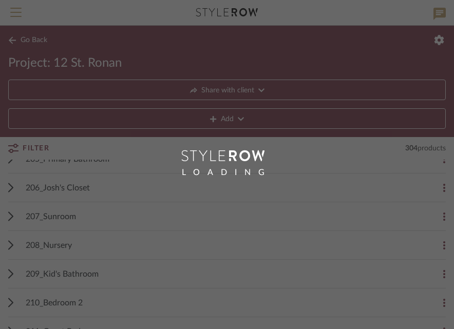
scroll to position [302, 0]
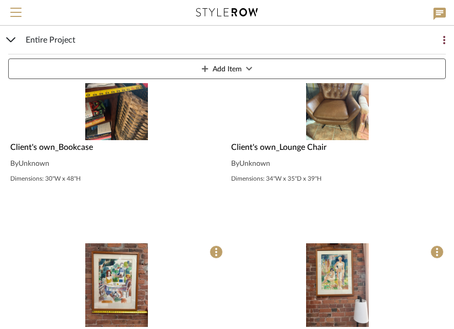
scroll to position [304, 0]
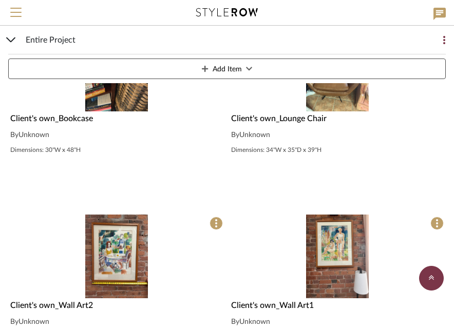
click at [220, 67] on span "Add Item" at bounding box center [227, 69] width 29 height 21
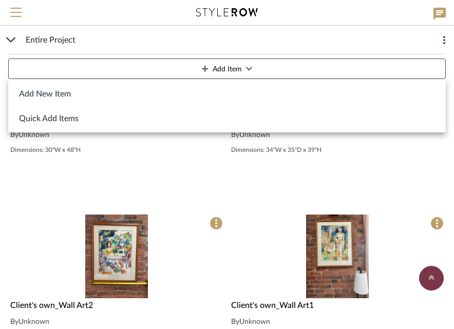
click at [141, 91] on button "Add New Item" at bounding box center [227, 93] width 438 height 25
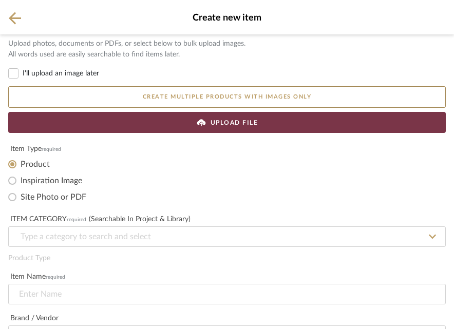
click at [138, 123] on div "UPLOAD FILE" at bounding box center [227, 122] width 438 height 21
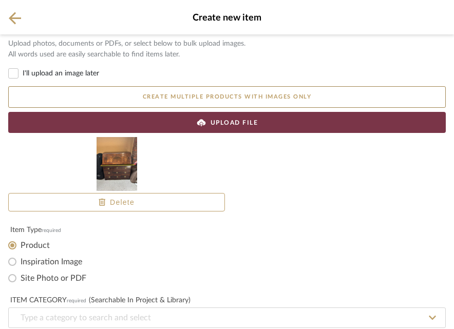
click at [261, 122] on div "UPLOAD FILE" at bounding box center [227, 122] width 438 height 21
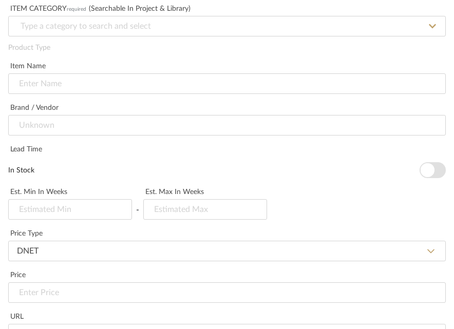
scroll to position [359, 0]
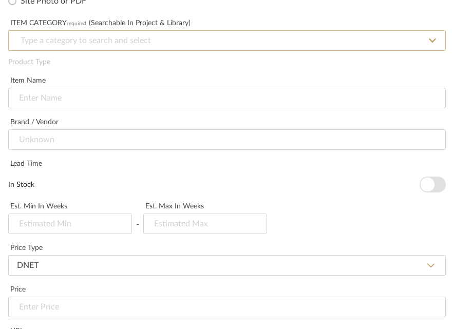
click at [109, 45] on input at bounding box center [227, 40] width 438 height 21
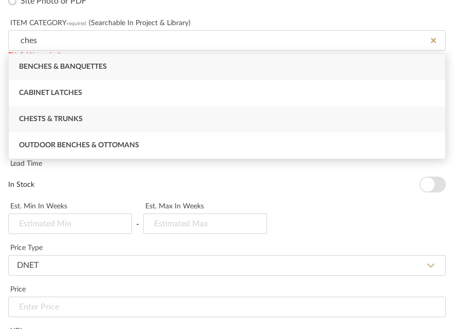
click at [75, 118] on span "Chests & Trunks" at bounding box center [51, 119] width 64 height 7
type input "Chests & Trunks"
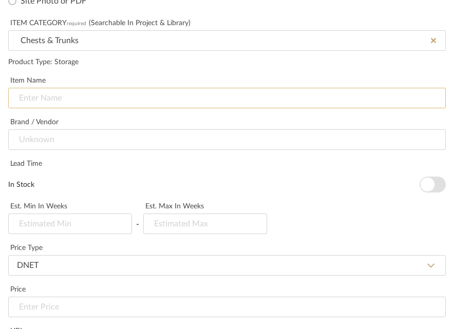
click at [66, 99] on input at bounding box center [227, 98] width 438 height 21
paste input "Client's own_"
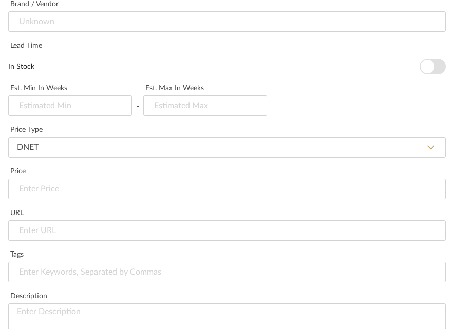
scroll to position [533, 0]
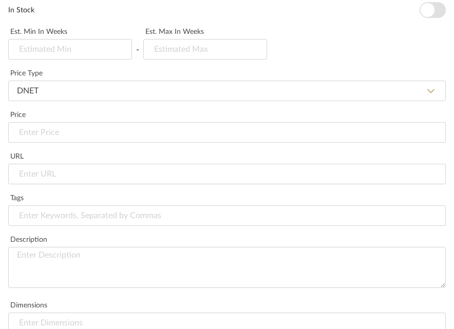
type input "Client's own_Chest"
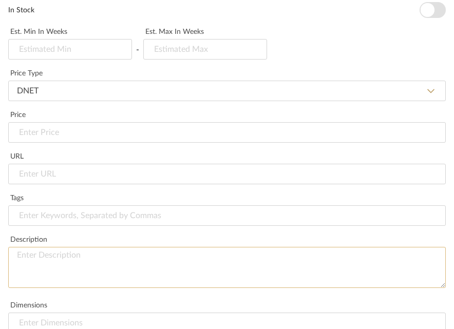
click at [60, 259] on textarea at bounding box center [227, 267] width 438 height 41
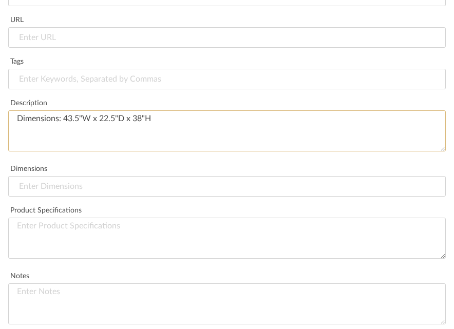
scroll to position [738, 0]
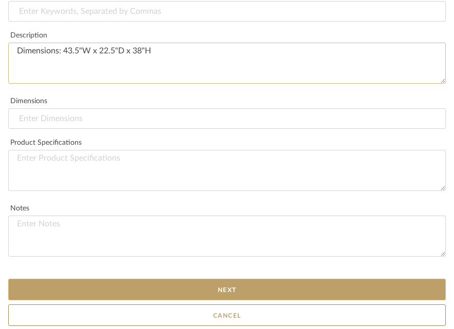
type textarea "Dimensions: 43.5"W x 22.5"D x 38"H"
click at [222, 263] on button "Next" at bounding box center [227, 290] width 438 height 22
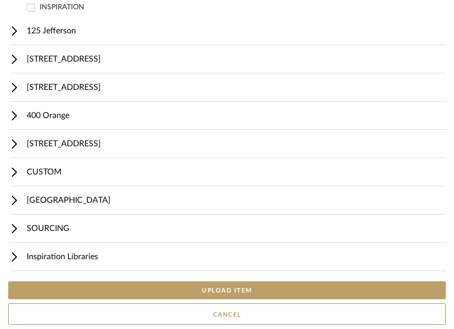
scroll to position [603, 0]
click at [220, 263] on button "UPLOAD ITEM" at bounding box center [227, 291] width 438 height 18
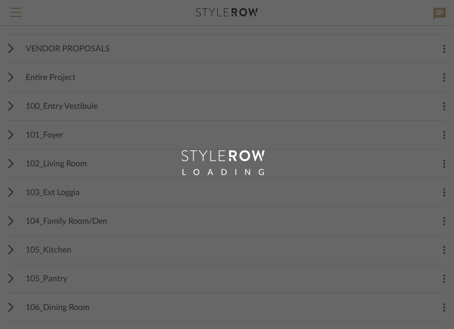
scroll to position [57, 0]
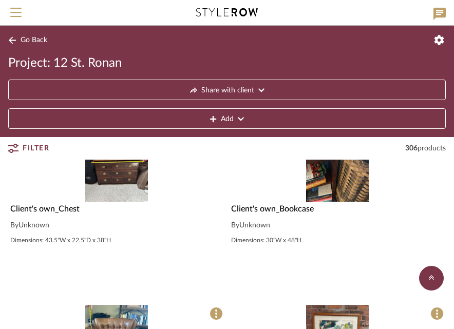
scroll to position [160, 0]
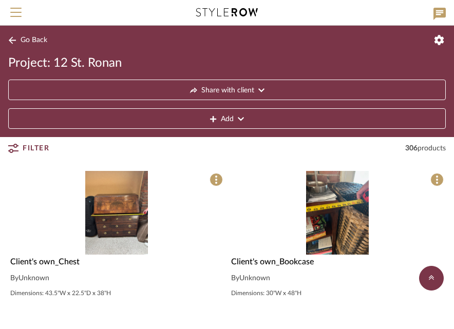
click at [145, 183] on img "0" at bounding box center [116, 213] width 63 height 84
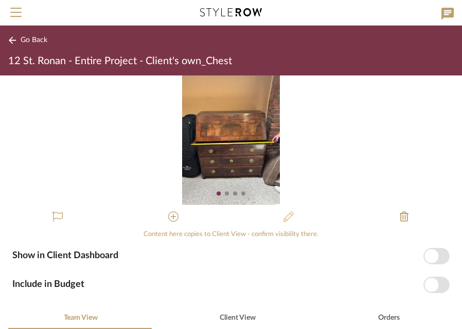
click at [286, 216] on icon at bounding box center [288, 217] width 10 height 10
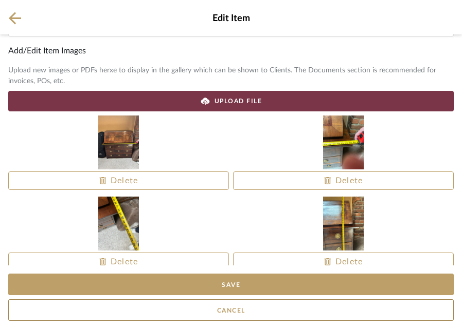
scroll to position [291, 0]
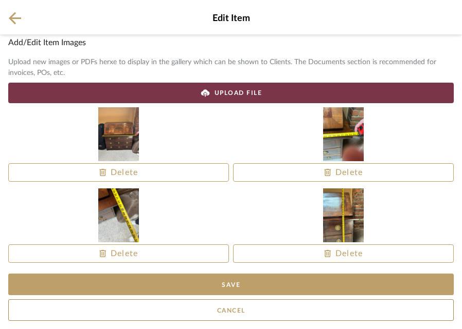
click at [265, 93] on div "UPLOAD FILE" at bounding box center [230, 93] width 445 height 21
click at [16, 16] on icon at bounding box center [15, 18] width 12 height 13
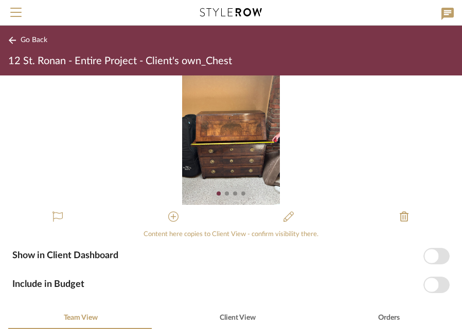
click at [17, 40] on button "Go Back" at bounding box center [29, 40] width 43 height 13
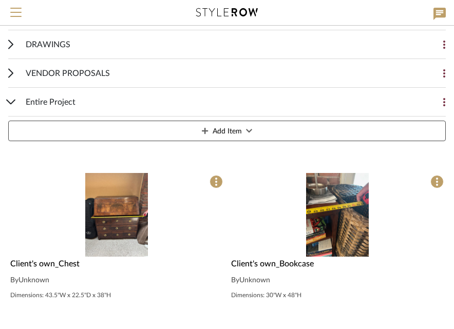
scroll to position [160, 0]
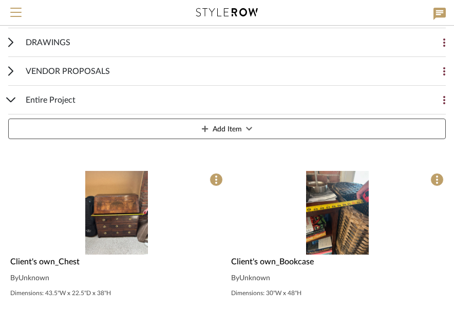
click at [275, 130] on button "Add Item" at bounding box center [227, 129] width 438 height 21
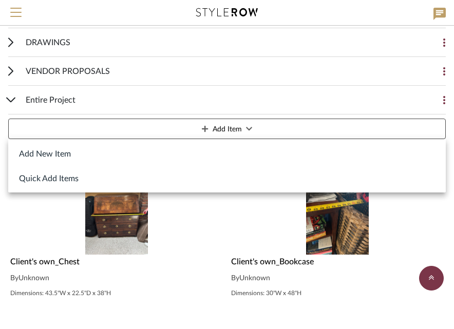
click at [163, 151] on button "Add New Item" at bounding box center [227, 153] width 438 height 25
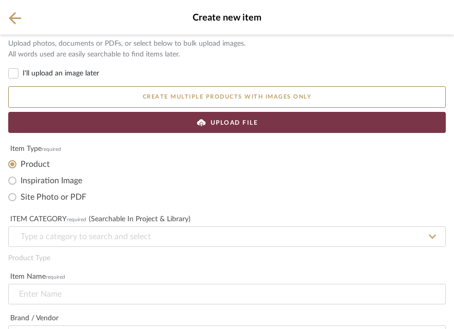
click at [178, 123] on div "UPLOAD FILE" at bounding box center [227, 122] width 438 height 21
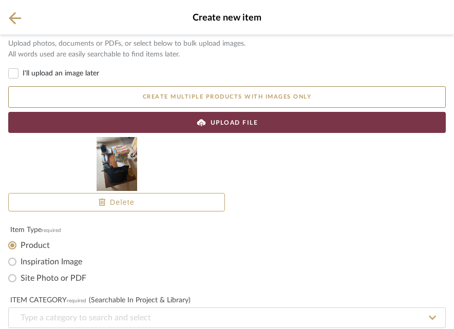
click at [273, 127] on div "UPLOAD FILE" at bounding box center [227, 122] width 438 height 21
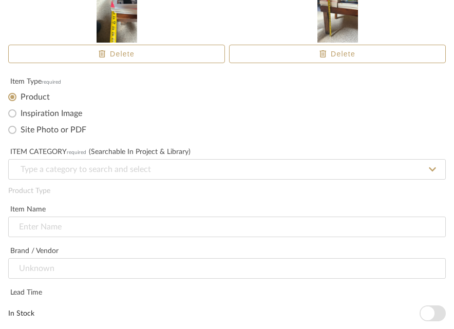
scroll to position [245, 0]
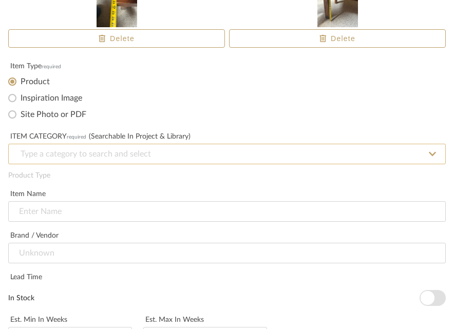
click at [153, 152] on input at bounding box center [227, 154] width 438 height 21
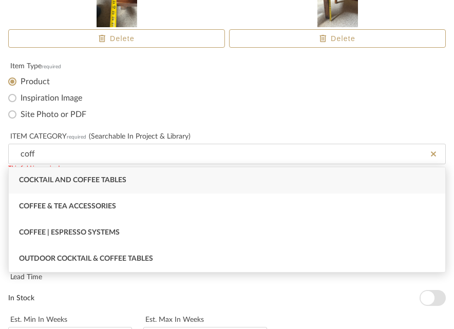
click at [117, 183] on span "Cocktail and Coffee Tables" at bounding box center [72, 180] width 107 height 7
type input "Cocktail and Coffee Tables"
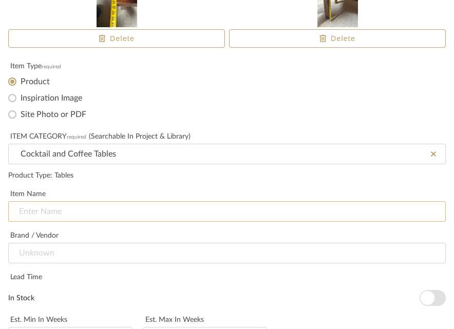
click at [95, 212] on input at bounding box center [227, 211] width 438 height 21
paste input "Client's own_"
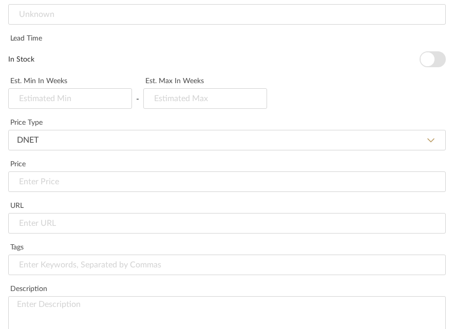
scroll to position [557, 0]
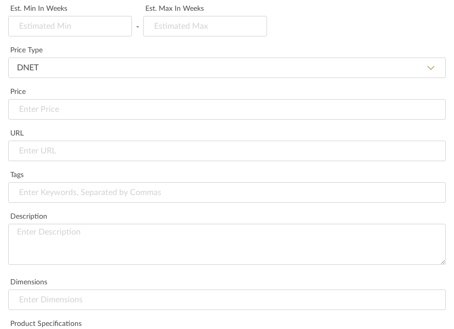
type input "Client's own_Coffee Table"
click at [47, 246] on textarea at bounding box center [227, 244] width 438 height 41
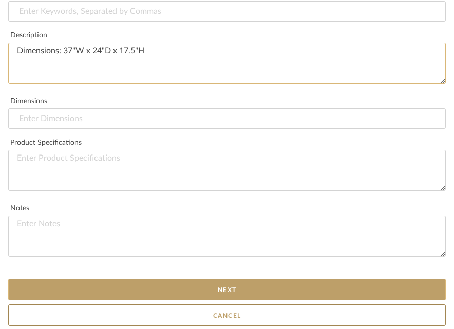
type textarea "Dimensions: 37"W x 24"D x 17.5"H"
click at [159, 263] on button "Next" at bounding box center [227, 290] width 438 height 22
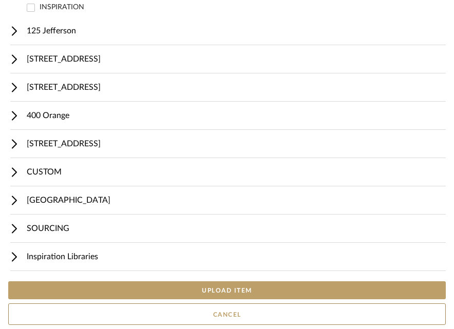
scroll to position [603, 0]
click at [209, 263] on button "UPLOAD ITEM" at bounding box center [227, 291] width 438 height 18
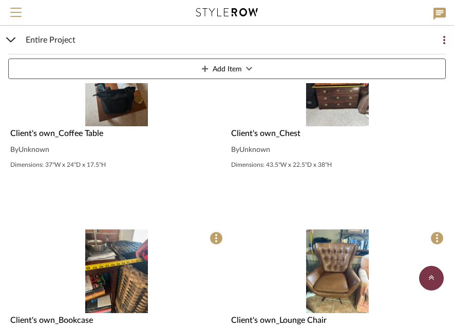
scroll to position [304, 0]
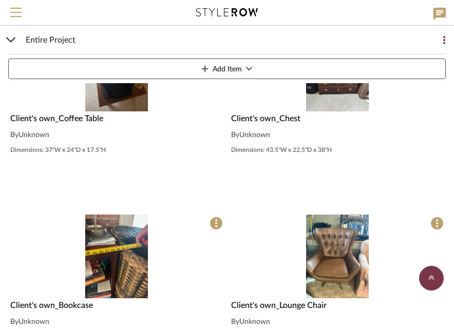
click at [282, 69] on button "Add Item" at bounding box center [227, 69] width 438 height 21
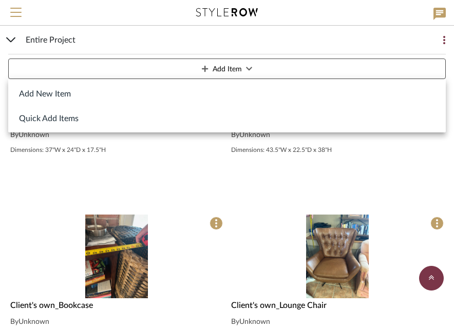
click at [217, 84] on button "Add New Item" at bounding box center [227, 93] width 438 height 25
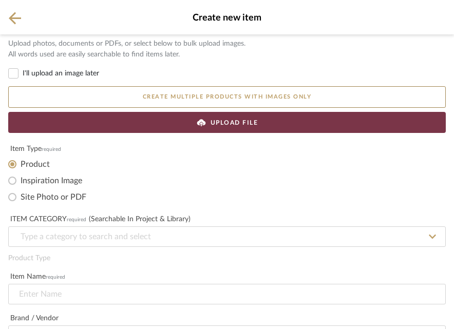
click at [211, 124] on span "UPLOAD FILE" at bounding box center [235, 122] width 48 height 9
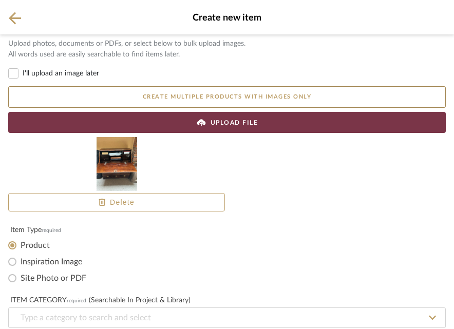
click at [276, 126] on div "UPLOAD FILE" at bounding box center [227, 122] width 438 height 21
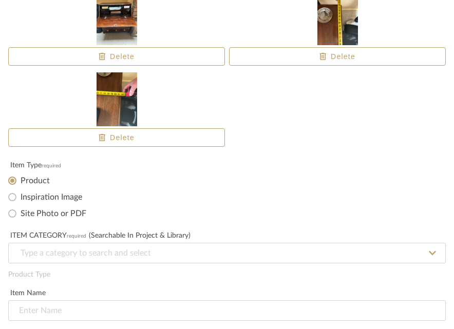
scroll to position [292, 0]
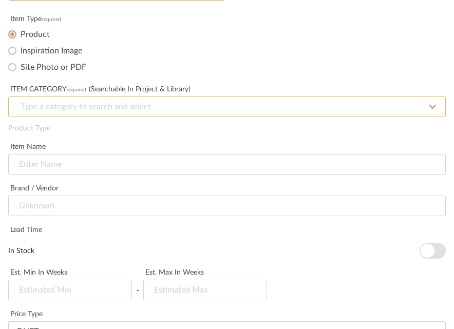
click at [185, 101] on input at bounding box center [227, 107] width 438 height 21
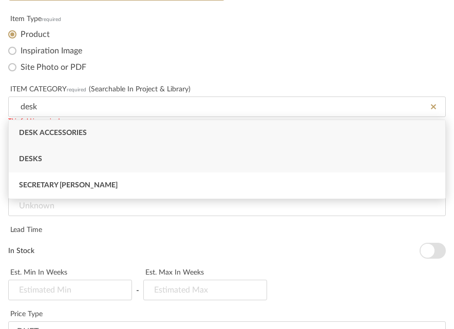
click at [100, 159] on div "Desks" at bounding box center [227, 159] width 437 height 26
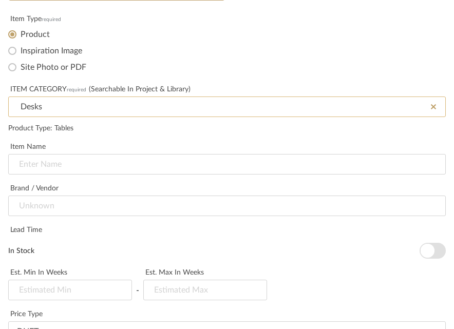
click at [96, 108] on input "Desks" at bounding box center [227, 107] width 438 height 21
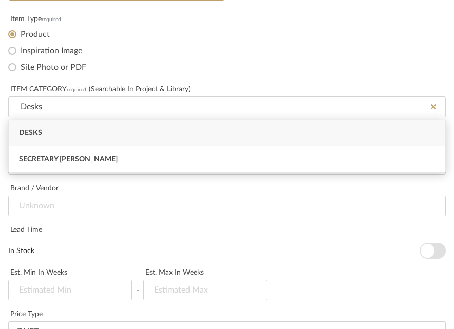
click at [76, 159] on span "Secretary [PERSON_NAME]" at bounding box center [68, 159] width 99 height 7
type input "Secretary [PERSON_NAME]"
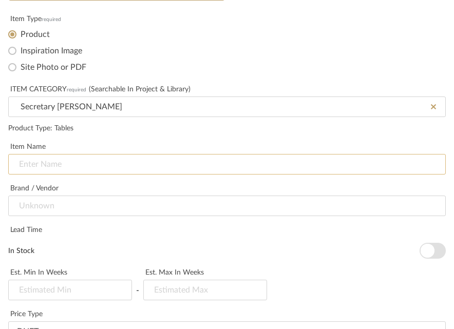
click at [75, 158] on input at bounding box center [227, 164] width 438 height 21
paste input "Client's own_"
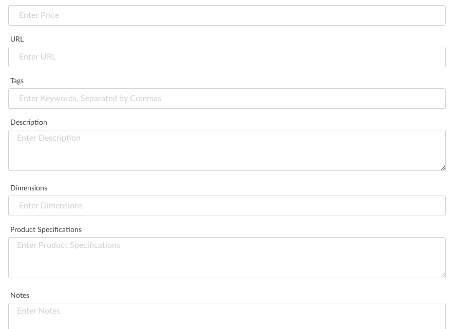
scroll to position [691, 0]
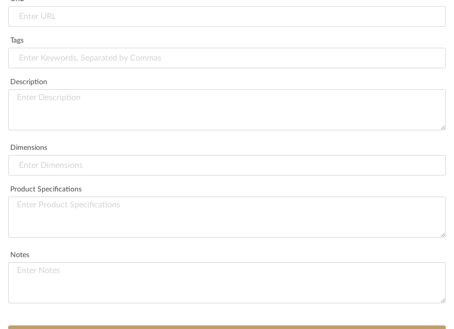
type input "Client's own_Desk"
click at [74, 108] on textarea at bounding box center [227, 109] width 438 height 41
type textarea "Dimensions: 42"W x 22"D"
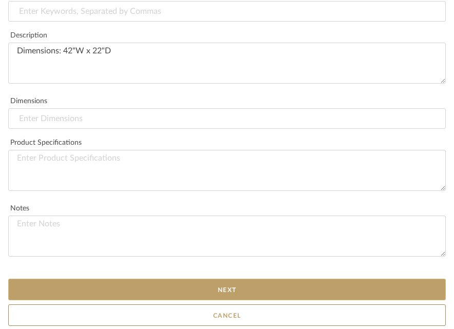
click at [229, 263] on button "Next" at bounding box center [227, 290] width 438 height 22
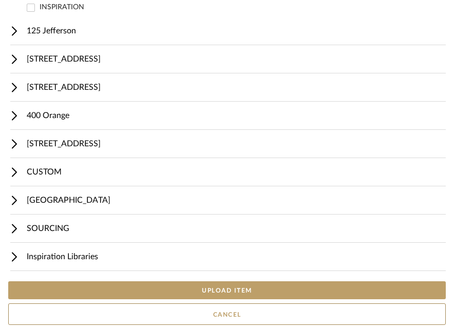
scroll to position [603, 0]
click at [183, 263] on button "UPLOAD ITEM" at bounding box center [227, 291] width 438 height 18
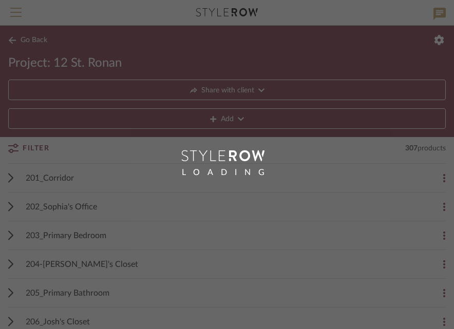
scroll to position [86, 0]
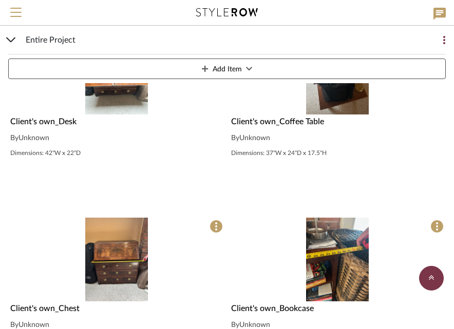
scroll to position [304, 0]
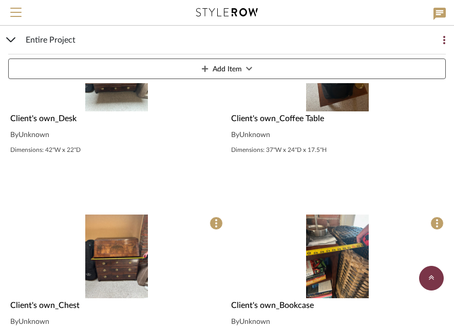
click at [325, 77] on button "Add Item" at bounding box center [227, 69] width 438 height 21
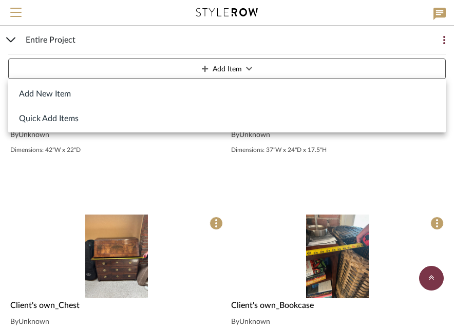
click at [213, 95] on button "Add New Item" at bounding box center [227, 93] width 438 height 25
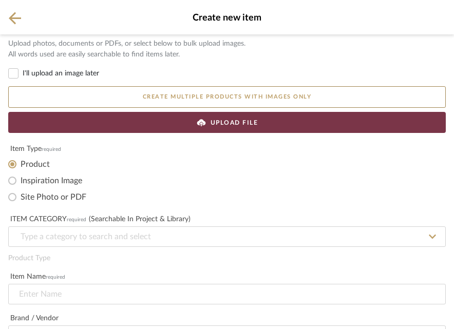
click at [185, 125] on div "UPLOAD FILE" at bounding box center [227, 122] width 438 height 21
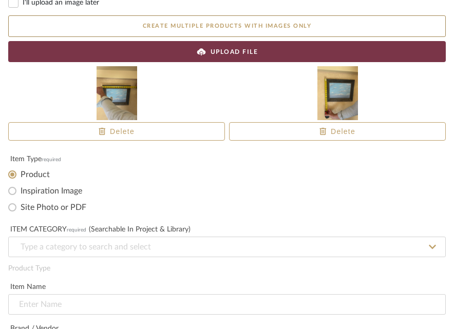
scroll to position [73, 0]
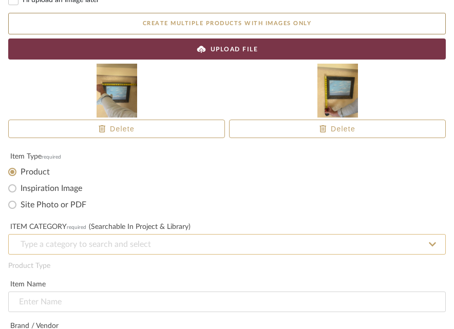
click at [148, 242] on input at bounding box center [227, 244] width 438 height 21
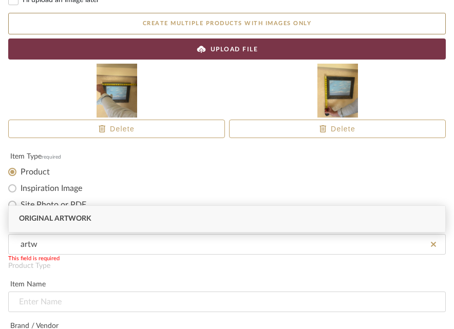
click at [136, 220] on div "Original Artwork" at bounding box center [227, 219] width 437 height 26
type input "Original Artwork"
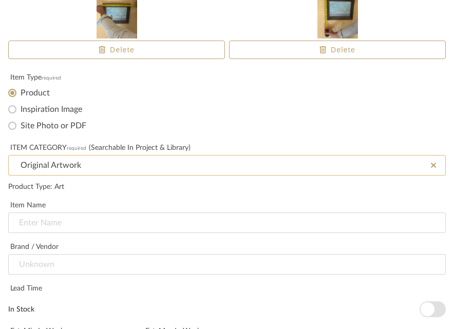
scroll to position [169, 0]
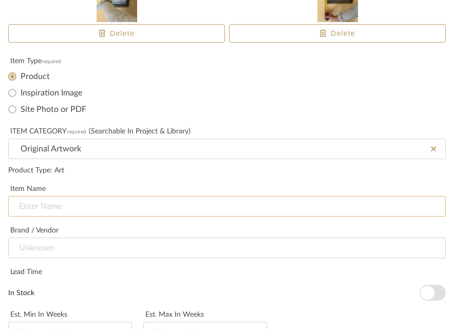
click at [105, 204] on input at bounding box center [227, 206] width 438 height 21
paste input "Client's own_"
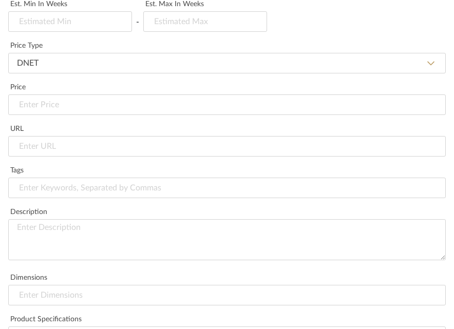
scroll to position [483, 0]
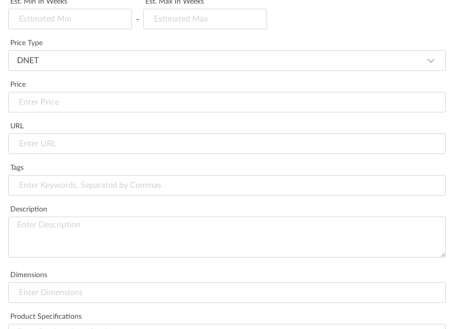
type input "Client's own_Wall Art3"
click at [87, 226] on textarea at bounding box center [227, 237] width 438 height 41
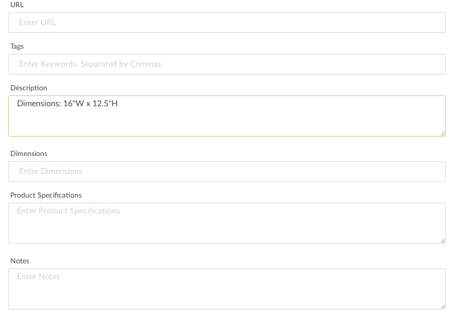
scroll to position [657, 0]
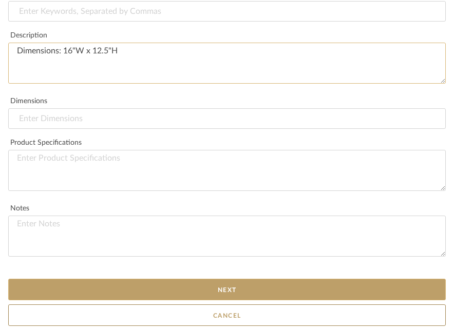
type textarea "Dimensions: 16"W x 12.5"H"
click at [217, 263] on button "Next" at bounding box center [227, 290] width 438 height 22
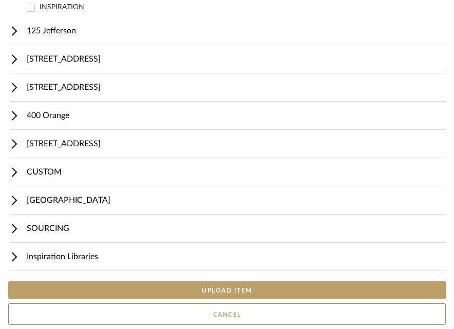
scroll to position [603, 0]
click at [224, 263] on button "UPLOAD ITEM" at bounding box center [227, 291] width 438 height 18
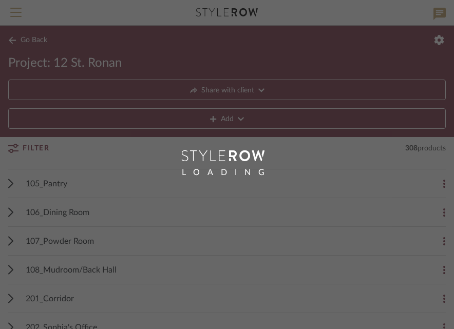
scroll to position [121, 0]
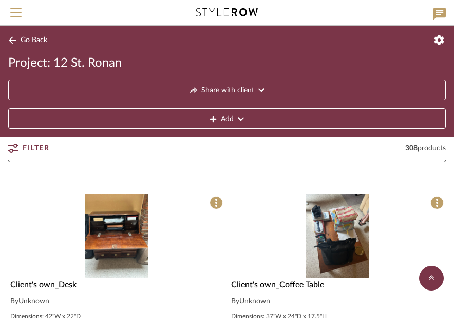
scroll to position [134, 0]
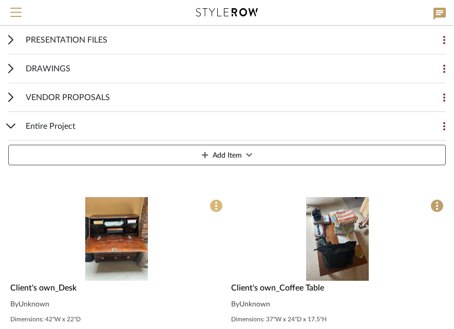
click at [215, 207] on icon at bounding box center [216, 206] width 2 height 8
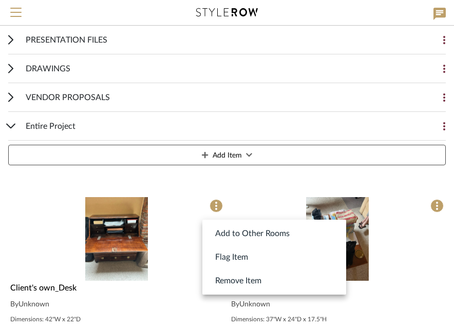
click at [145, 224] on div at bounding box center [227, 164] width 454 height 329
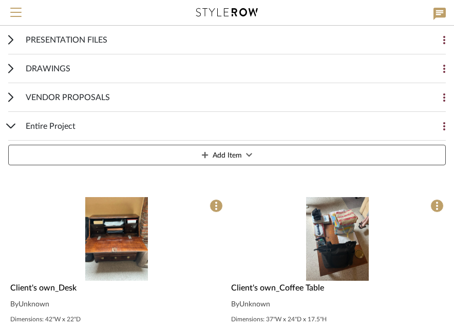
click at [123, 232] on div at bounding box center [116, 285] width 217 height 176
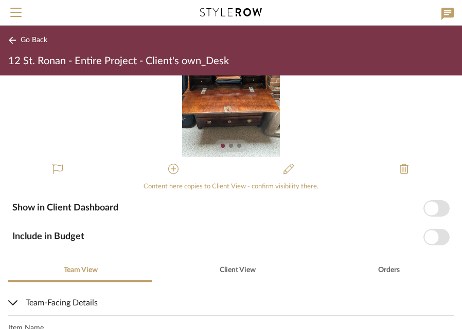
scroll to position [56, 0]
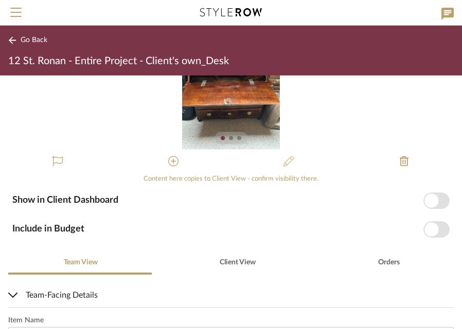
click at [288, 162] on icon at bounding box center [288, 161] width 10 height 10
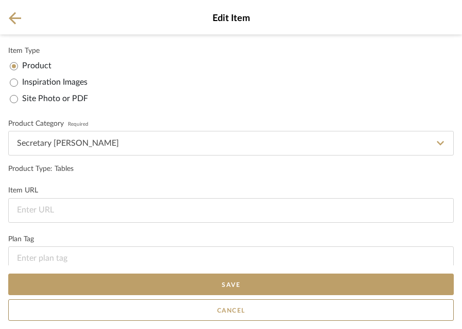
click at [20, 17] on icon at bounding box center [15, 18] width 12 height 12
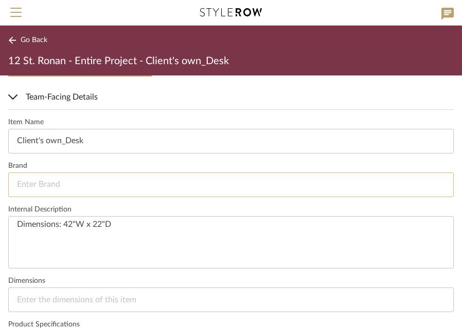
scroll to position [242, 0]
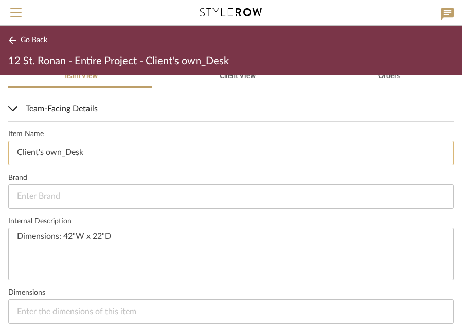
click at [94, 152] on input "Client's own_Desk" at bounding box center [230, 153] width 445 height 25
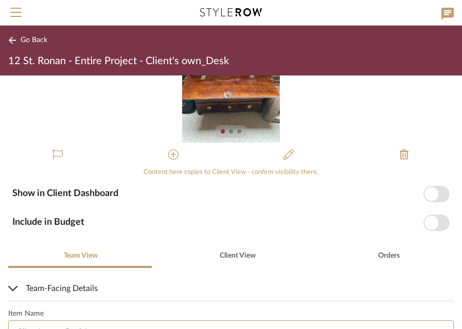
scroll to position [1, 0]
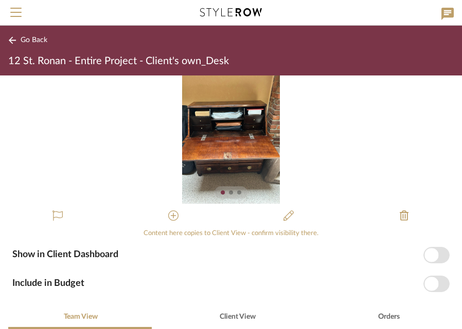
type input "Client's own_Desk1"
click at [35, 37] on span "Go Back" at bounding box center [34, 40] width 27 height 9
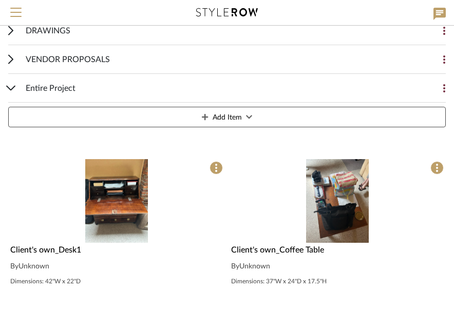
scroll to position [187, 0]
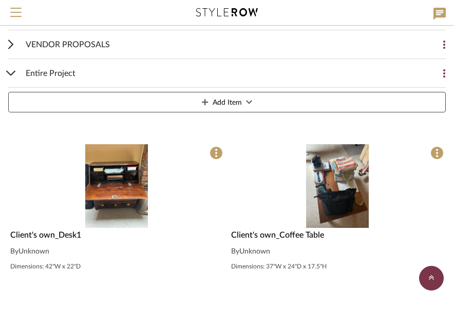
click at [221, 106] on span "Add Item" at bounding box center [227, 103] width 29 height 21
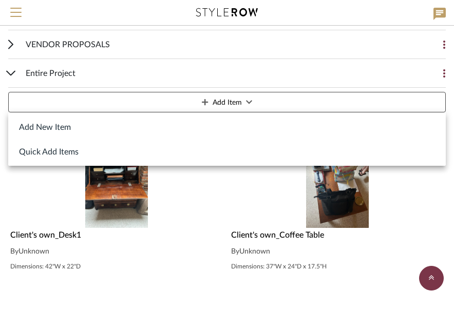
click at [155, 126] on button "Add New Item" at bounding box center [227, 127] width 438 height 25
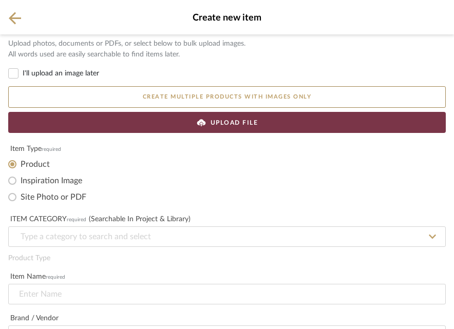
click at [165, 126] on div "UPLOAD FILE" at bounding box center [227, 122] width 438 height 21
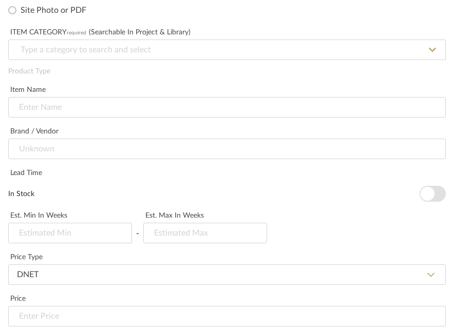
scroll to position [251, 0]
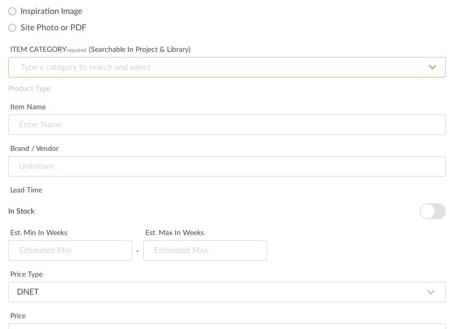
click at [98, 66] on input at bounding box center [227, 67] width 438 height 21
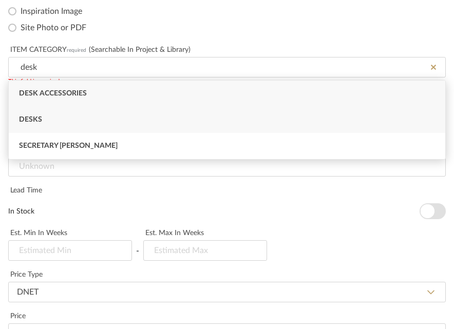
click at [72, 119] on div "Desks" at bounding box center [227, 120] width 437 height 26
type input "Desks"
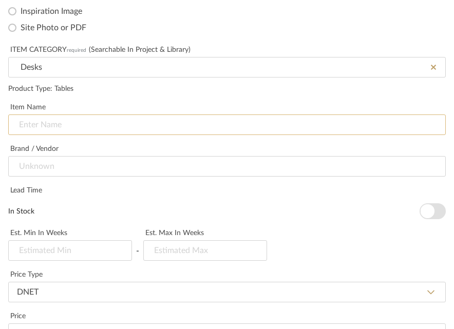
click at [53, 128] on input at bounding box center [227, 125] width 438 height 21
paste input "Client's own_"
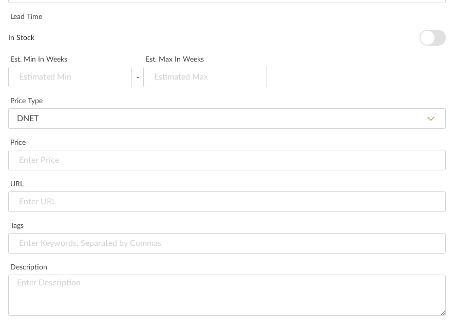
scroll to position [484, 0]
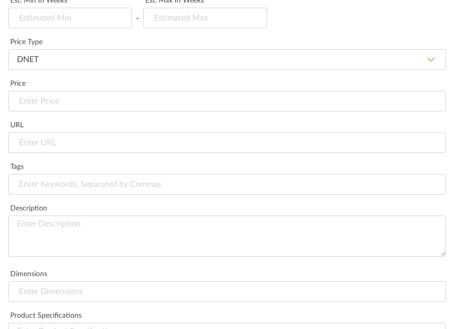
type input "Client's own_Desk2"
click at [41, 225] on textarea at bounding box center [227, 236] width 438 height 41
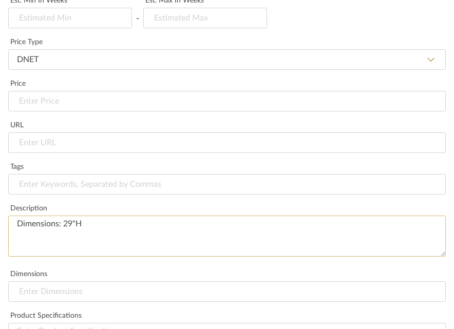
scroll to position [657, 0]
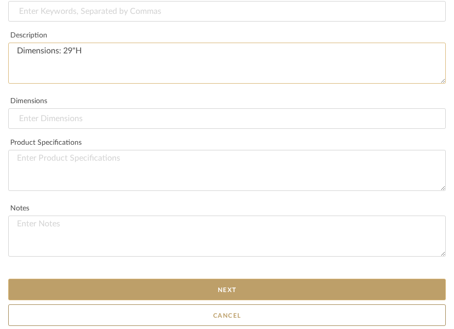
type textarea "Dimensions: 29"H"
click at [283, 263] on button "Next" at bounding box center [227, 290] width 438 height 22
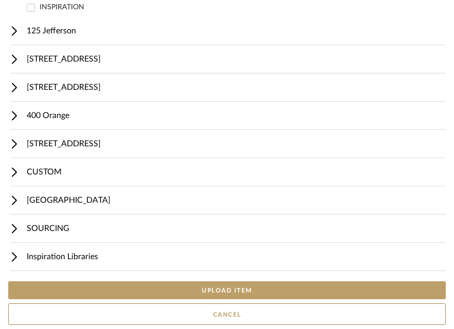
scroll to position [603, 0]
click at [266, 263] on button "UPLOAD ITEM" at bounding box center [227, 291] width 438 height 18
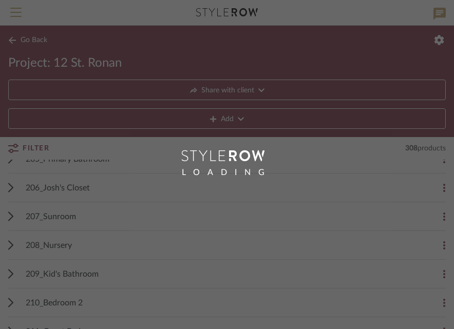
scroll to position [398, 0]
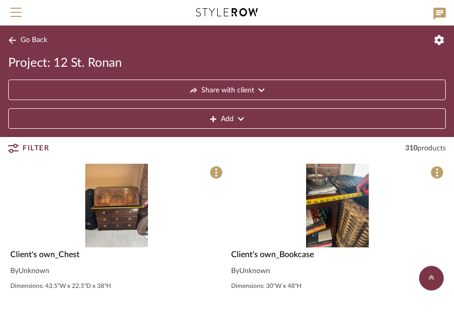
scroll to position [304, 0]
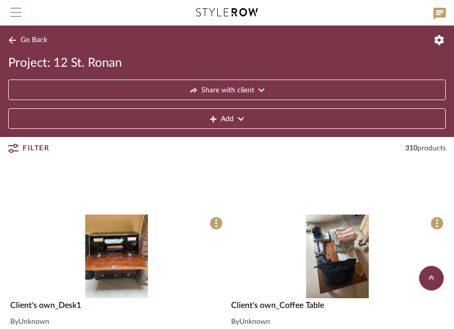
click at [273, 120] on button "Add" at bounding box center [227, 118] width 438 height 21
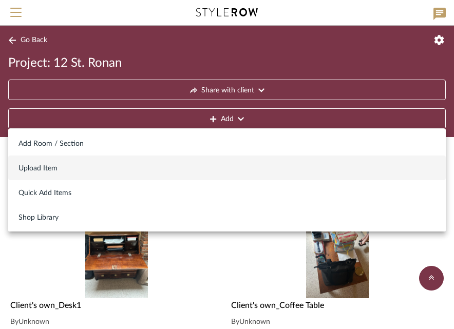
click at [164, 175] on button "Upload Item" at bounding box center [227, 168] width 438 height 25
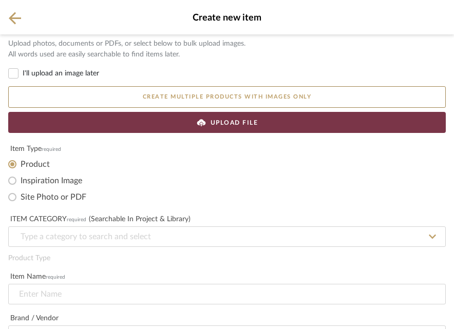
click at [185, 124] on div "UPLOAD FILE" at bounding box center [227, 122] width 438 height 21
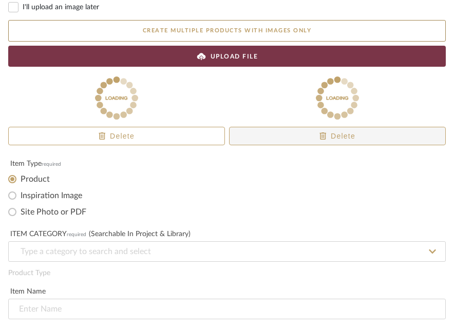
scroll to position [103, 0]
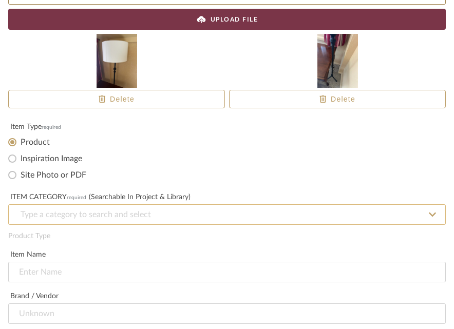
click at [160, 215] on input at bounding box center [227, 215] width 438 height 21
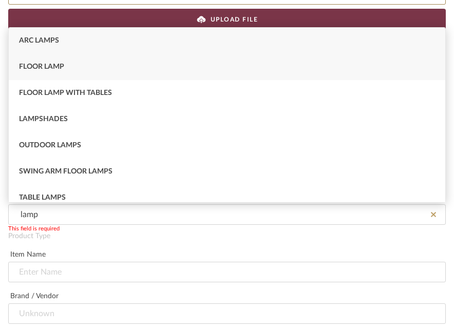
click at [102, 70] on div "Floor Lamp" at bounding box center [227, 67] width 437 height 26
type input "Floor Lamp"
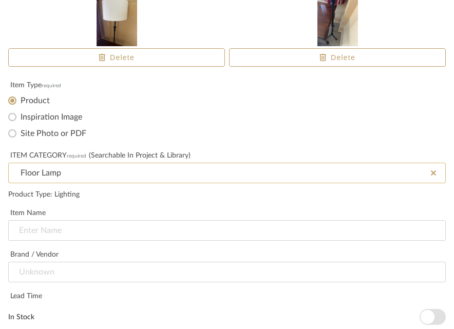
scroll to position [184, 0]
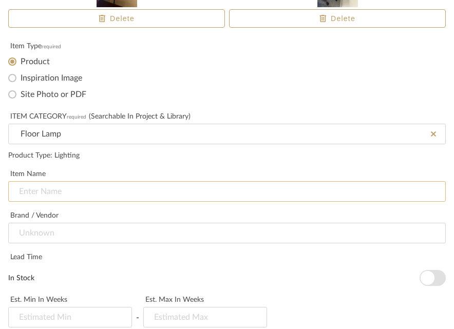
click at [82, 191] on input at bounding box center [227, 191] width 438 height 21
paste input "Client's own_"
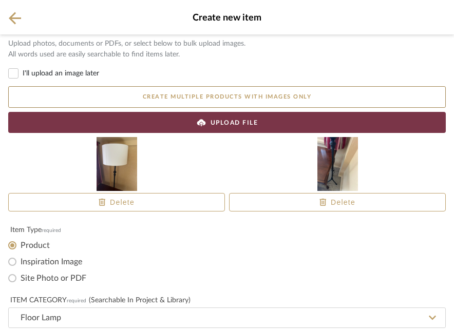
scroll to position [657, 0]
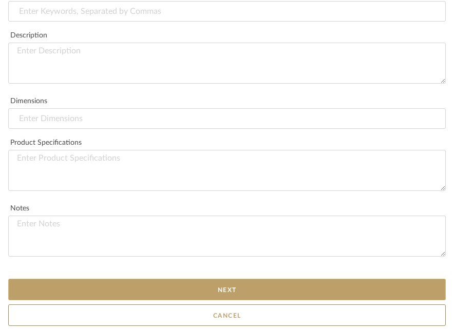
type input "Client's own_Floor Lamp1"
click at [104, 263] on button "Next" at bounding box center [227, 290] width 438 height 22
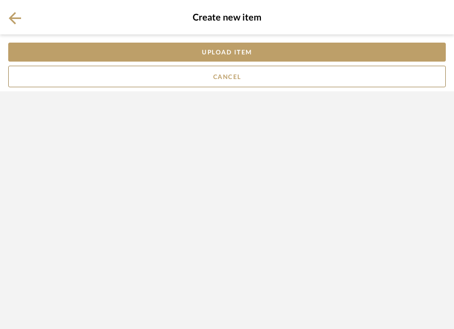
scroll to position [0, 0]
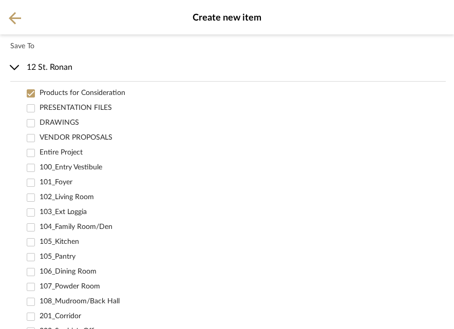
click at [86, 93] on label "Products for Consideration" at bounding box center [243, 93] width 407 height 11
click at [36, 93] on input "Products for Consideration" at bounding box center [31, 93] width 11 height 11
click at [66, 154] on label "Entire Project" at bounding box center [243, 152] width 407 height 11
click at [36, 154] on input "Entire Project" at bounding box center [31, 152] width 11 height 11
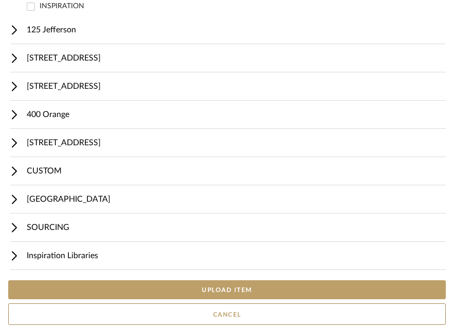
scroll to position [603, 0]
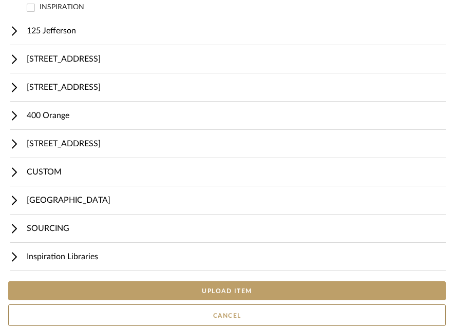
click at [174, 263] on button "UPLOAD ITEM" at bounding box center [227, 291] width 438 height 19
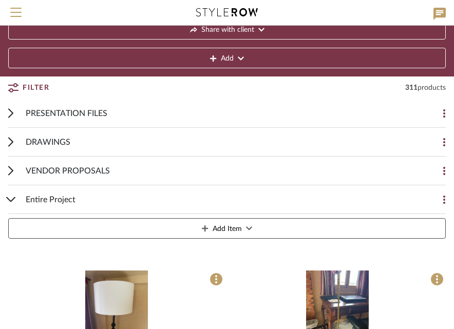
scroll to position [53, 0]
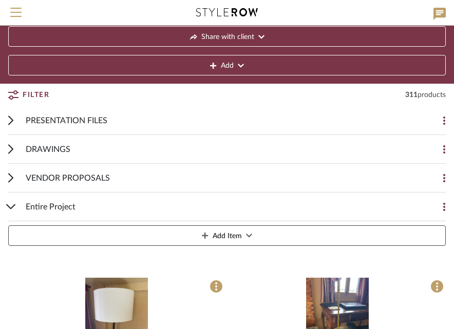
click at [226, 235] on span "Add Item" at bounding box center [227, 236] width 29 height 21
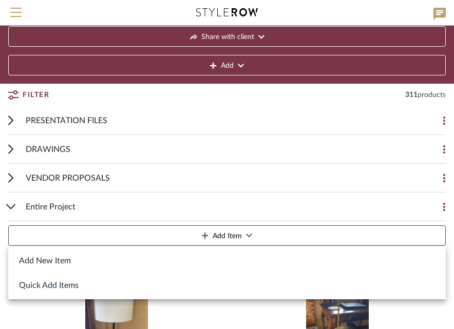
click at [182, 256] on button "Add New Item" at bounding box center [227, 260] width 438 height 25
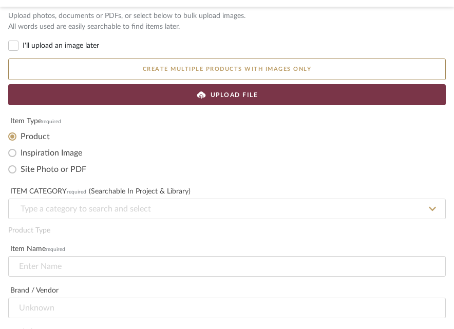
click at [226, 96] on span "UPLOAD FILE" at bounding box center [235, 94] width 48 height 9
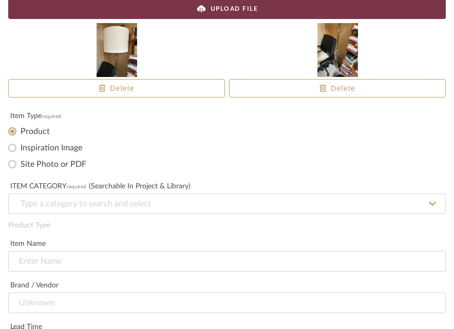
scroll to position [122, 0]
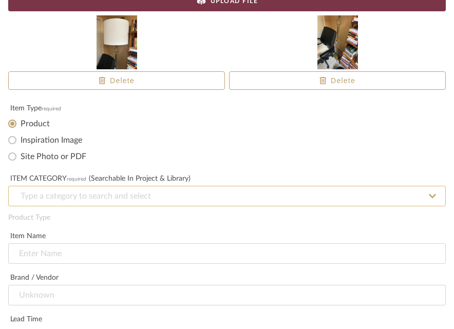
click at [208, 198] on input at bounding box center [227, 196] width 438 height 21
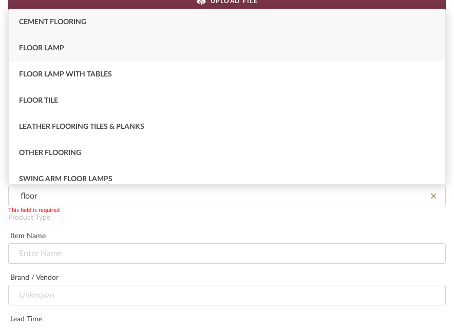
click at [125, 53] on div "Floor Lamp" at bounding box center [227, 48] width 437 height 26
type input "Floor Lamp"
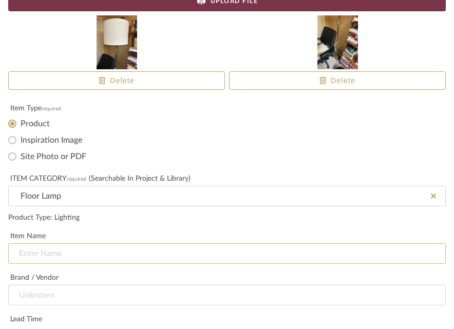
click at [101, 258] on input at bounding box center [227, 254] width 438 height 21
paste input "Client's own_"
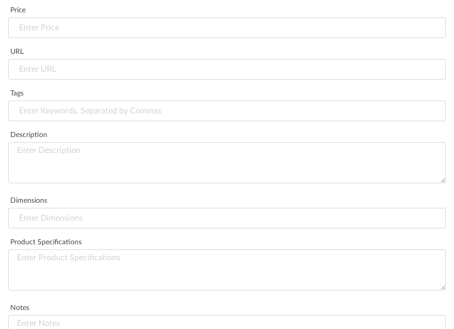
scroll to position [657, 0]
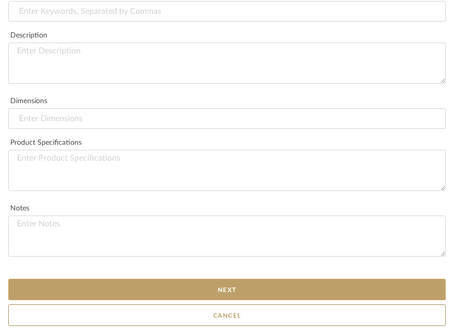
type input "Client's own_Floor Lamp2"
click at [135, 263] on button "Next" at bounding box center [227, 290] width 438 height 22
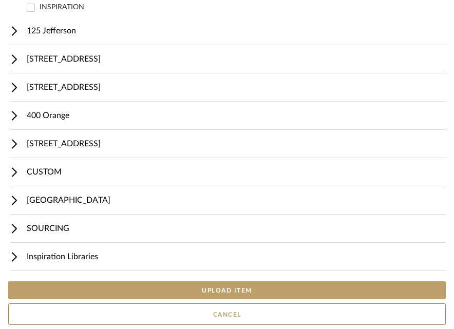
scroll to position [603, 0]
click at [140, 263] on button "UPLOAD ITEM" at bounding box center [227, 291] width 438 height 18
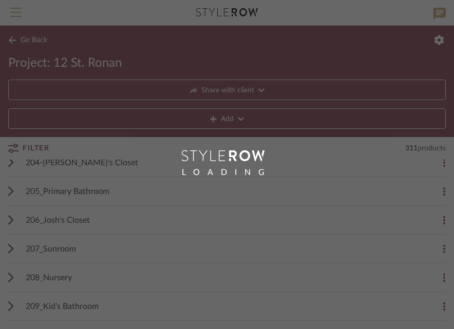
scroll to position [205, 0]
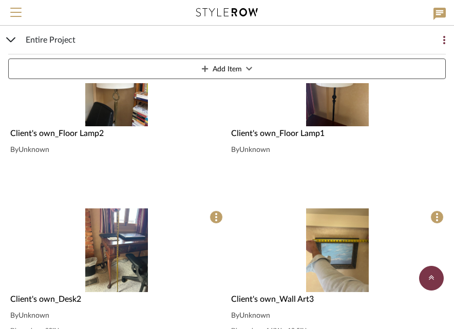
scroll to position [304, 0]
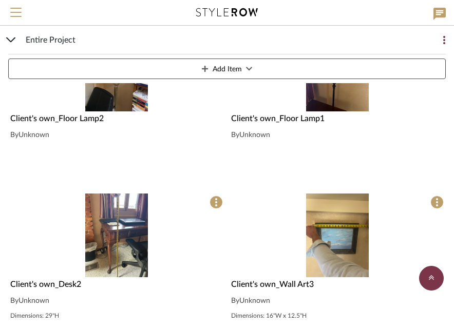
click at [263, 75] on button "Add Item" at bounding box center [227, 69] width 438 height 21
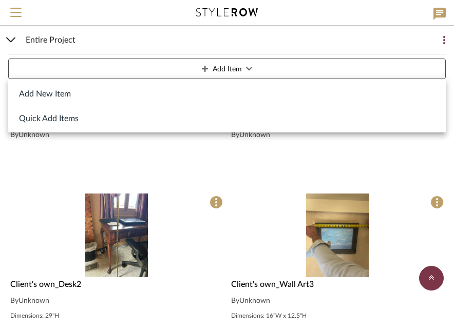
click at [230, 91] on button "Add New Item" at bounding box center [227, 93] width 438 height 25
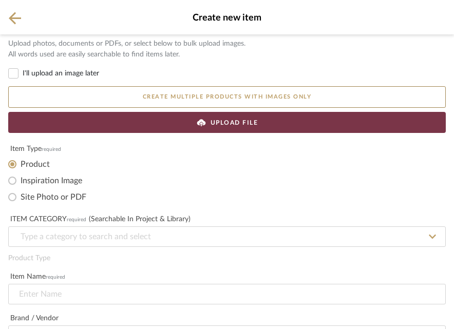
click at [185, 121] on div "UPLOAD FILE" at bounding box center [227, 122] width 438 height 21
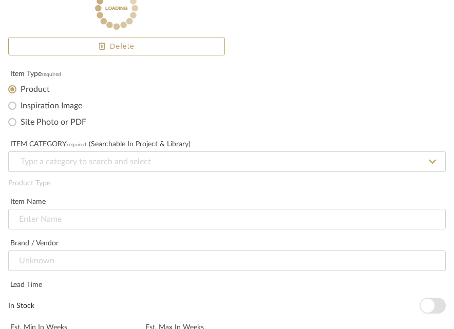
scroll to position [179, 0]
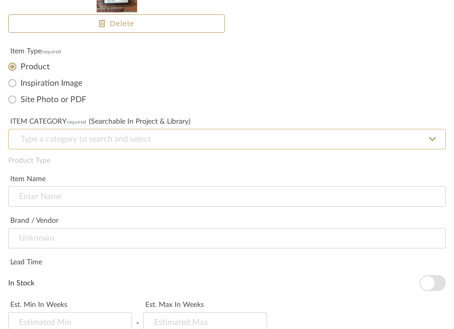
click at [126, 139] on input at bounding box center [227, 139] width 438 height 21
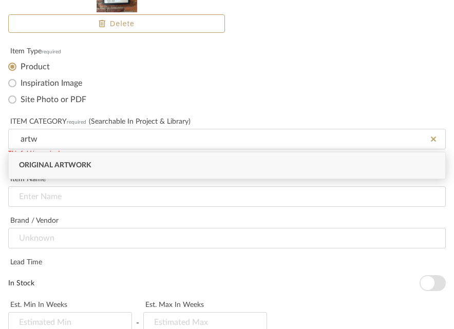
click at [85, 165] on span "Original Artwork" at bounding box center [55, 165] width 72 height 7
type input "Original Artwork"
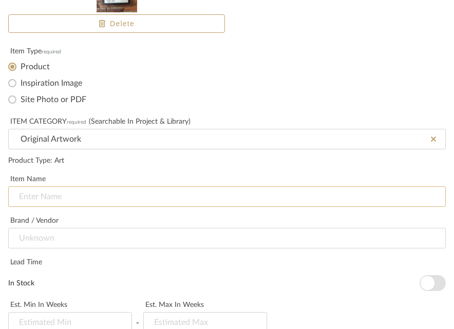
click at [70, 195] on input at bounding box center [227, 197] width 438 height 21
paste input "Client's own_"
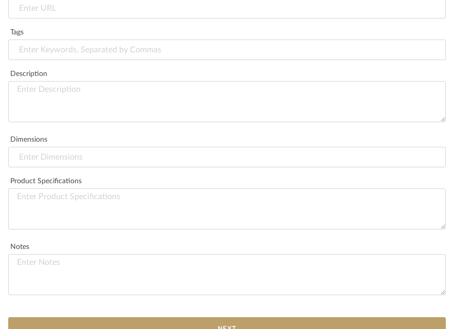
scroll to position [657, 0]
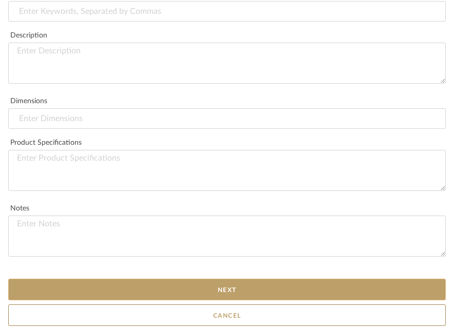
type input "Client's own_Wall Art4"
click at [138, 263] on button "Next" at bounding box center [227, 290] width 438 height 22
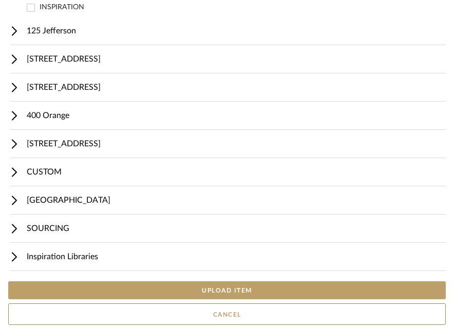
scroll to position [603, 0]
click at [197, 263] on button "UPLOAD ITEM" at bounding box center [227, 291] width 438 height 18
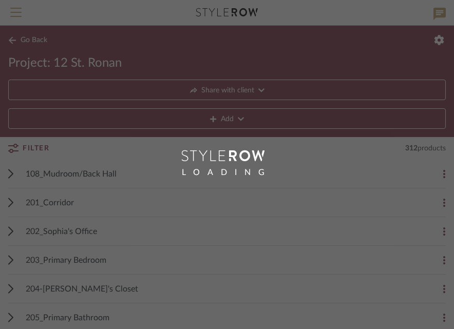
scroll to position [160, 0]
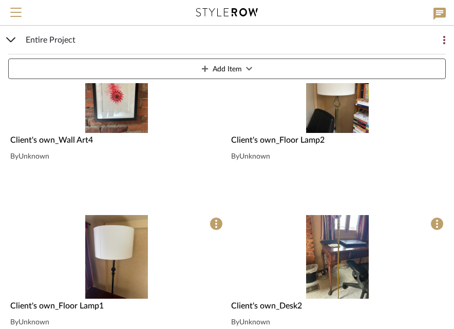
scroll to position [304, 0]
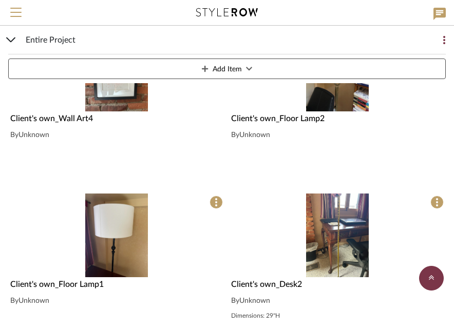
click at [277, 71] on button "Add Item" at bounding box center [227, 69] width 438 height 21
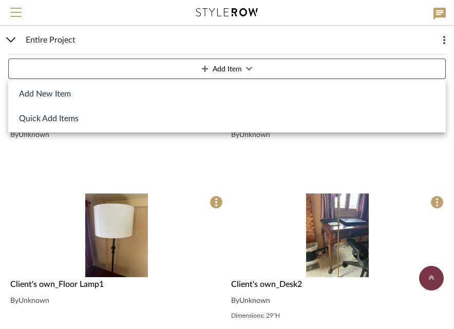
click at [200, 92] on button "Add New Item" at bounding box center [227, 93] width 438 height 25
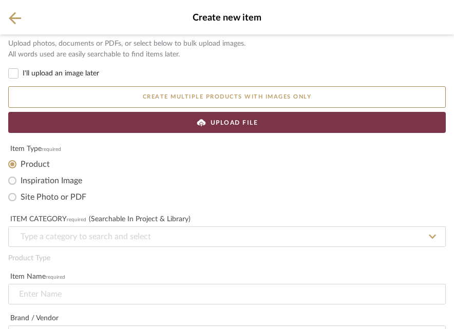
click at [184, 129] on div "UPLOAD FILE" at bounding box center [227, 122] width 438 height 21
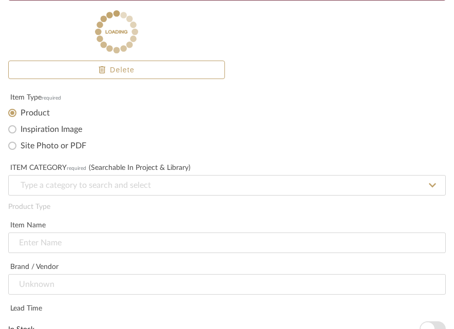
scroll to position [177, 0]
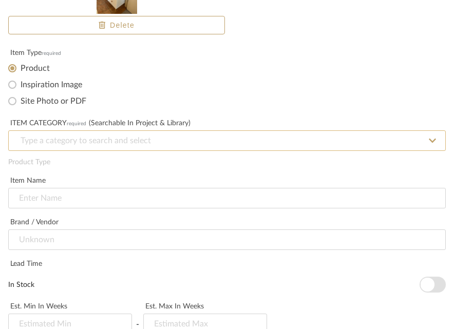
click at [156, 139] on input at bounding box center [227, 141] width 438 height 21
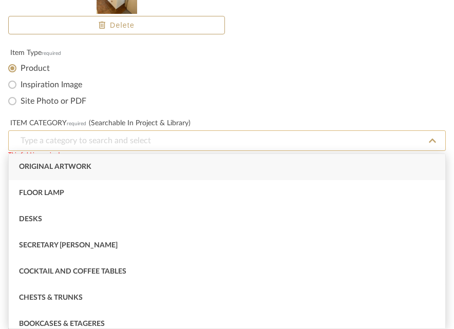
type input "o"
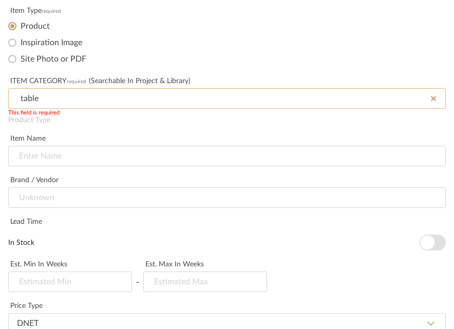
scroll to position [220, 0]
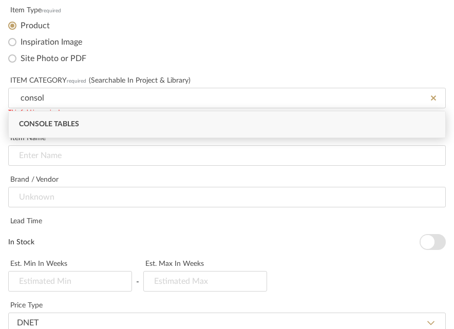
click at [80, 120] on div "Console Tables" at bounding box center [227, 125] width 437 height 26
type input "Console Tables"
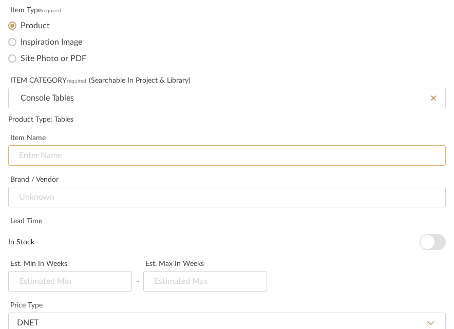
click at [64, 157] on input at bounding box center [227, 155] width 438 height 21
paste input "Client's own_"
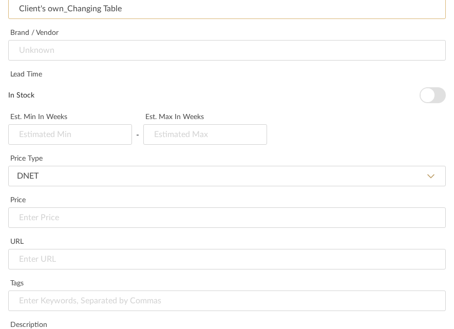
scroll to position [657, 0]
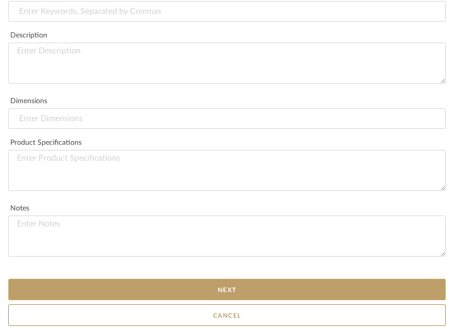
type input "Client's own_Changing Table"
click at [157, 263] on button "Next" at bounding box center [227, 290] width 438 height 22
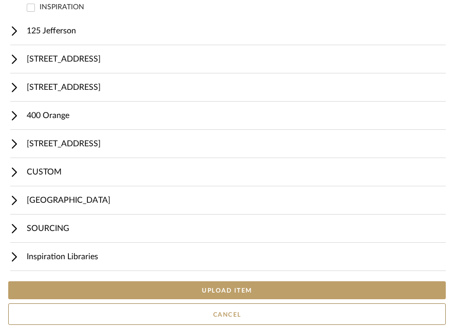
scroll to position [603, 0]
click at [195, 263] on button "UPLOAD ITEM" at bounding box center [227, 291] width 438 height 18
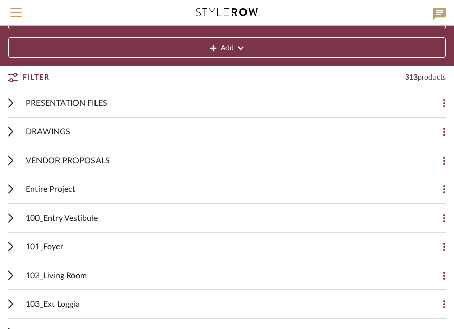
scroll to position [6, 0]
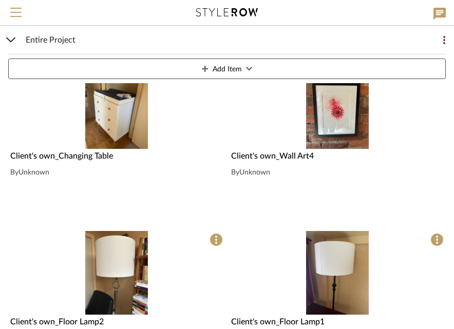
scroll to position [304, 0]
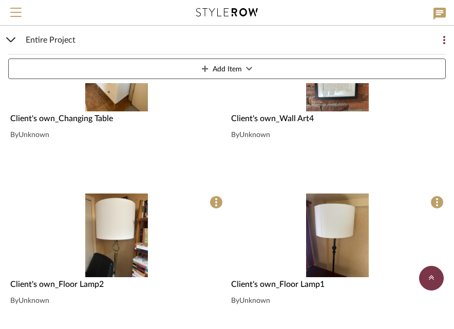
click at [303, 68] on button "Add Item" at bounding box center [227, 69] width 438 height 21
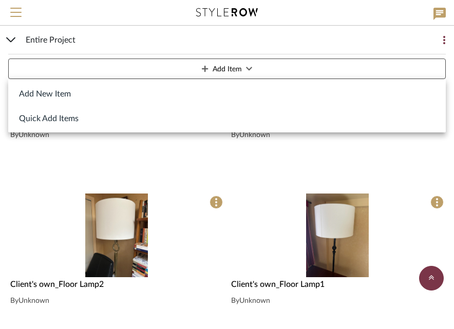
click at [206, 90] on button "Add New Item" at bounding box center [227, 93] width 438 height 25
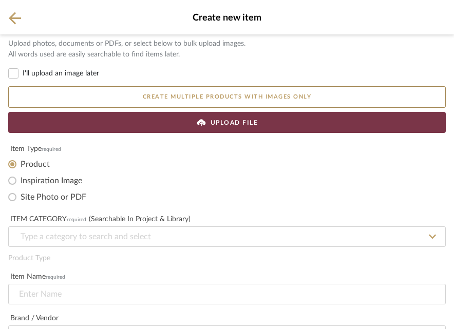
click at [179, 124] on div "UPLOAD FILE" at bounding box center [227, 122] width 438 height 21
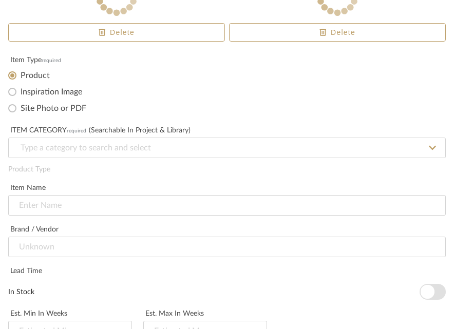
scroll to position [201, 0]
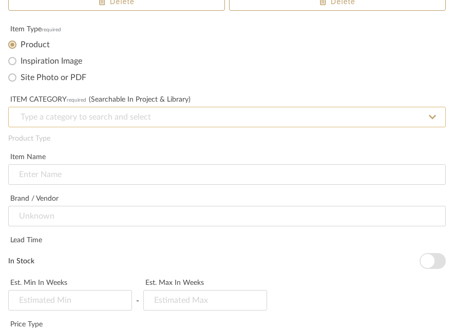
click at [176, 117] on input at bounding box center [227, 117] width 438 height 21
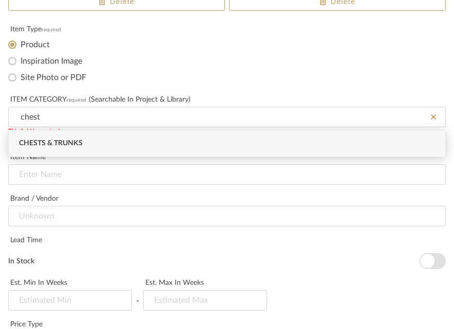
click at [115, 144] on div "Chests & Trunks" at bounding box center [227, 144] width 437 height 26
type input "Chests & Trunks"
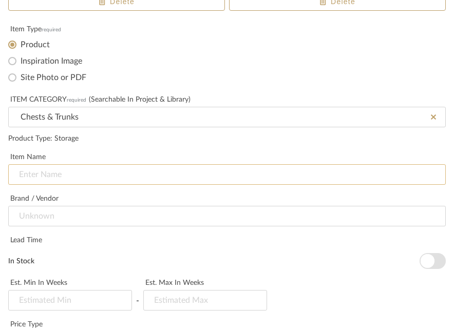
click at [86, 172] on input at bounding box center [227, 174] width 438 height 21
paste input "Client's own_"
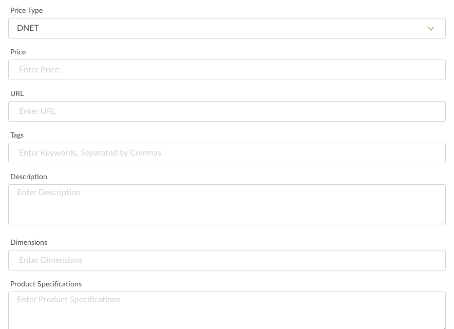
scroll to position [517, 0]
type input "Client's own_Accent Chest"
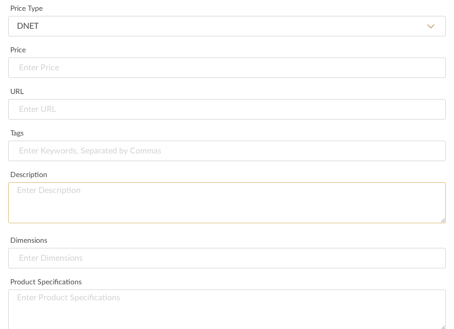
click at [121, 223] on textarea at bounding box center [227, 202] width 438 height 41
type textarea "Dimensions: 38.5"W x 54"H"
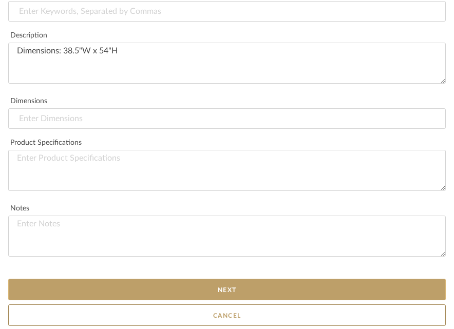
click at [176, 263] on button "Next" at bounding box center [227, 290] width 438 height 22
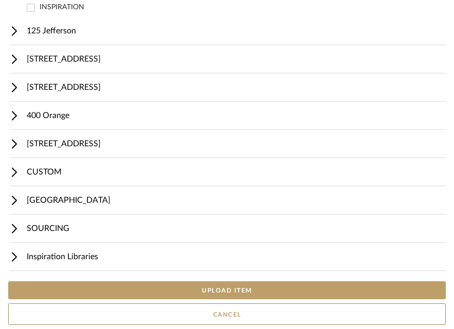
scroll to position [603, 0]
click at [167, 263] on button "UPLOAD ITEM" at bounding box center [227, 291] width 438 height 18
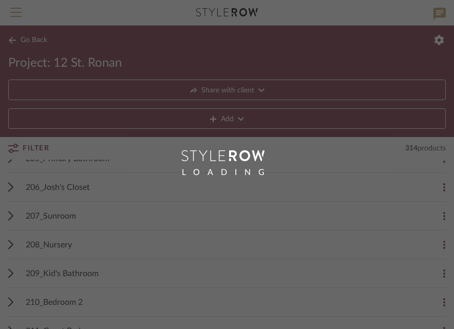
scroll to position [229, 0]
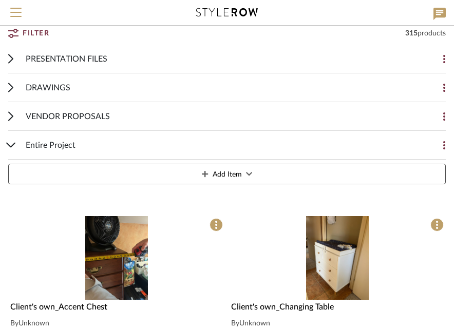
scroll to position [111, 0]
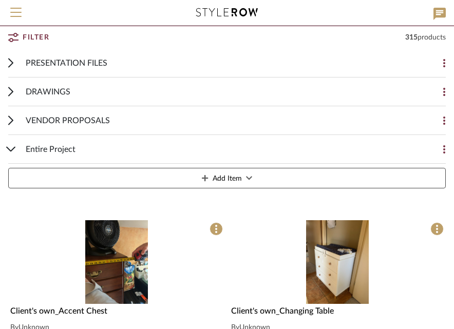
click at [282, 184] on button "Add Item" at bounding box center [227, 178] width 438 height 21
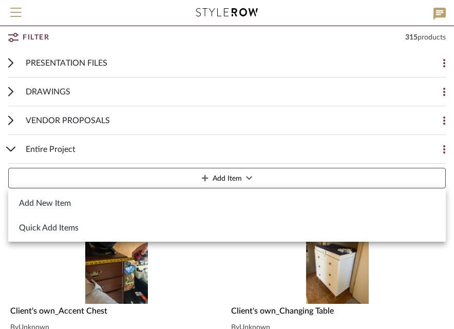
click at [252, 203] on button "Add New Item" at bounding box center [227, 203] width 438 height 25
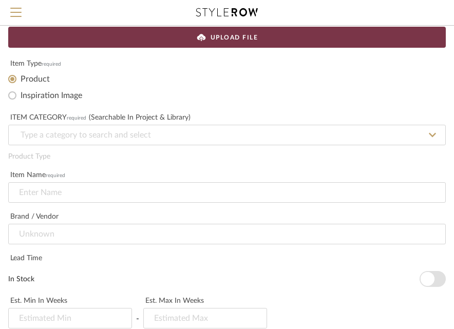
scroll to position [85, 0]
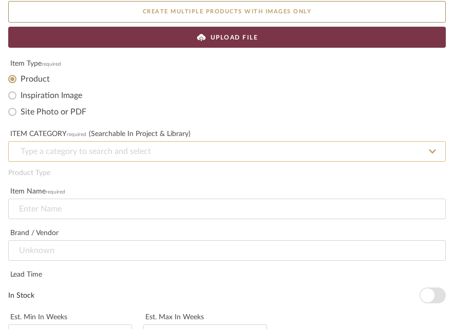
click at [220, 156] on input at bounding box center [227, 151] width 438 height 21
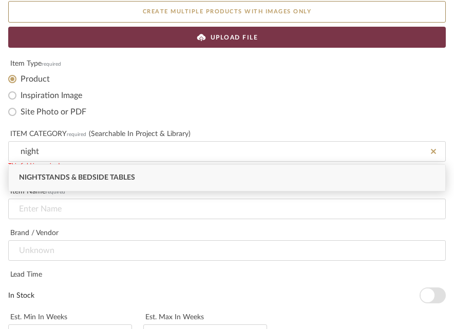
click at [180, 177] on div "Nightstands‎‎‏‏‎ & Bedside Tables" at bounding box center [227, 178] width 437 height 26
type input "Nightstands‎‎‏‏‎ & Bedside Tables"
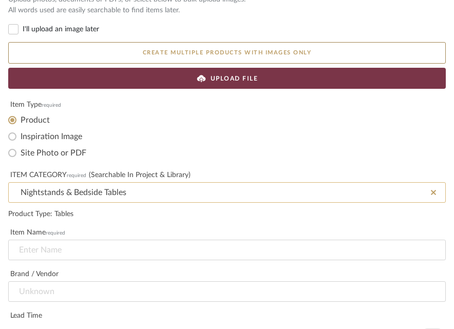
scroll to position [29, 0]
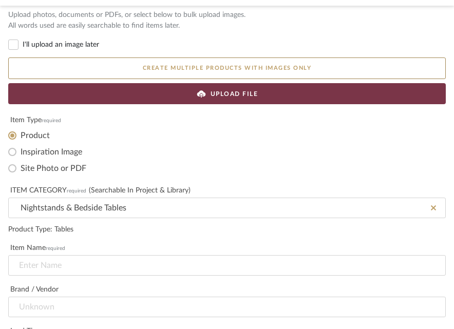
click at [252, 98] on span "UPLOAD FILE" at bounding box center [235, 93] width 48 height 9
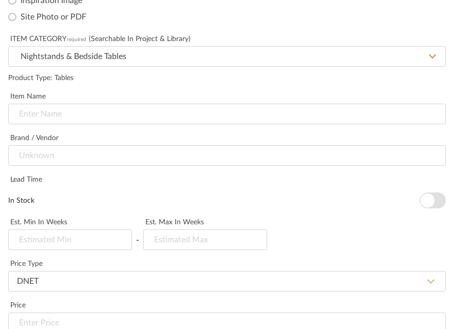
scroll to position [284, 0]
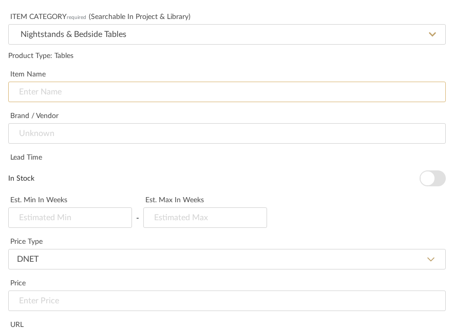
click at [187, 94] on input at bounding box center [227, 92] width 438 height 21
paste input "Client's own_"
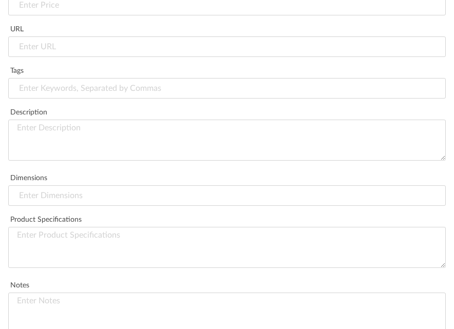
scroll to position [614, 0]
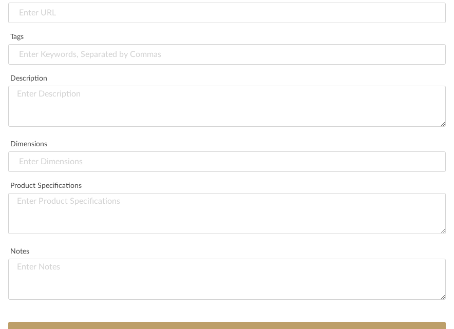
type input "Client's own_Nighstand"
click at [143, 100] on textarea at bounding box center [227, 106] width 438 height 41
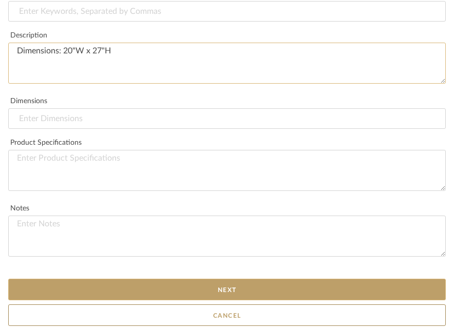
type textarea "Dimensions: 20"W x 27"H"
click at [187, 263] on button "Next" at bounding box center [227, 290] width 438 height 22
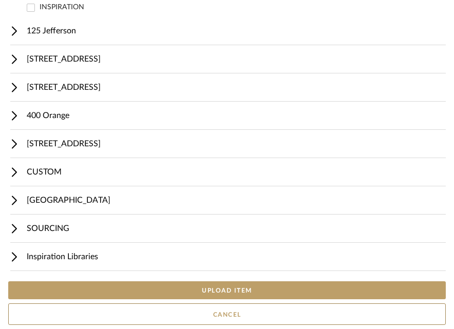
scroll to position [603, 0]
click at [210, 263] on button "UPLOAD ITEM" at bounding box center [227, 291] width 438 height 18
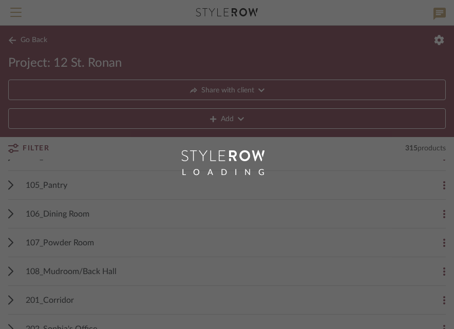
scroll to position [160, 0]
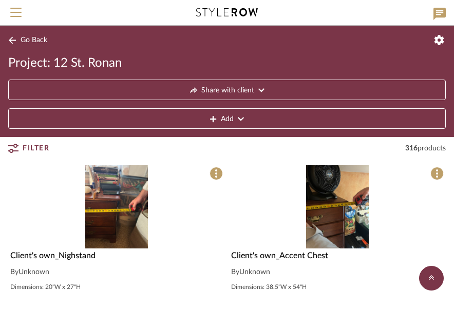
scroll to position [149, 0]
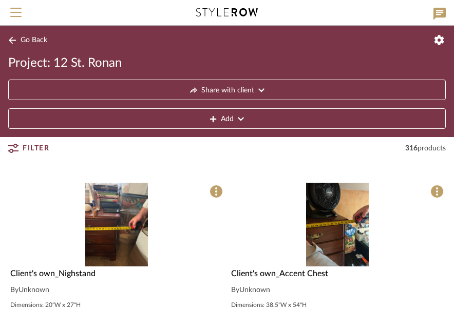
click at [0, 0] on img at bounding box center [0, 0] width 0 height 0
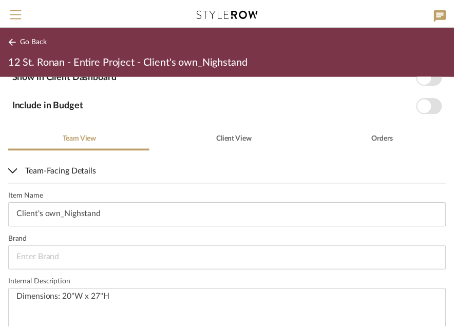
scroll to position [180, 0]
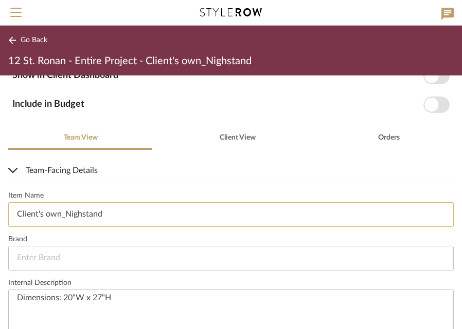
click at [164, 207] on input "Client's own_Nighstand" at bounding box center [230, 214] width 445 height 25
click at [161, 214] on input "Client's own_Nighstand" at bounding box center [230, 214] width 445 height 25
type input "Client's own_Nighstand1"
click at [15, 38] on icon at bounding box center [12, 40] width 8 height 8
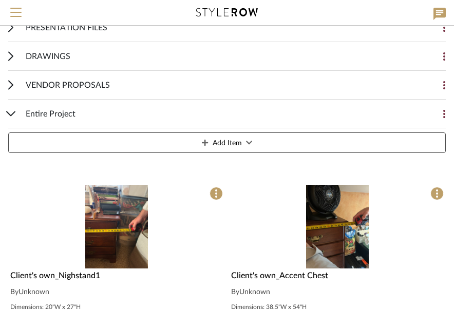
scroll to position [149, 0]
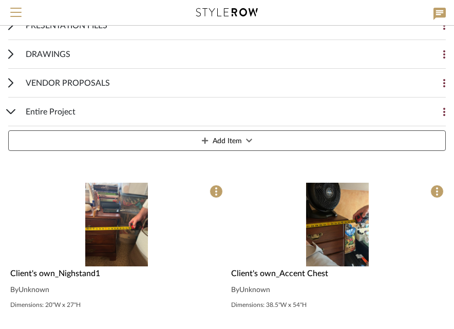
click at [210, 139] on button "Add Item" at bounding box center [227, 141] width 438 height 21
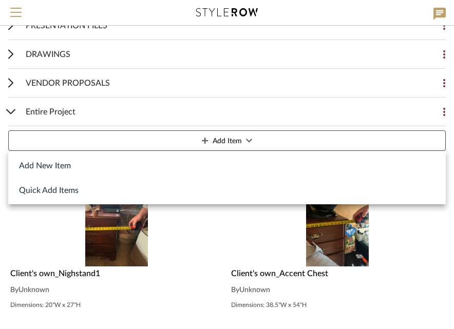
click at [169, 163] on button "Add New Item" at bounding box center [227, 165] width 438 height 25
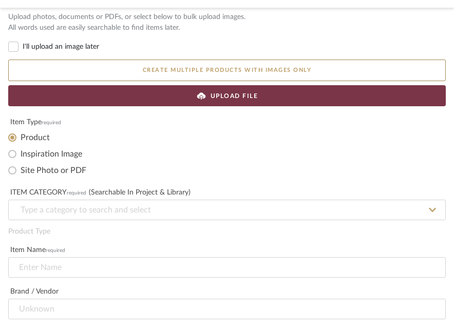
scroll to position [20, 0]
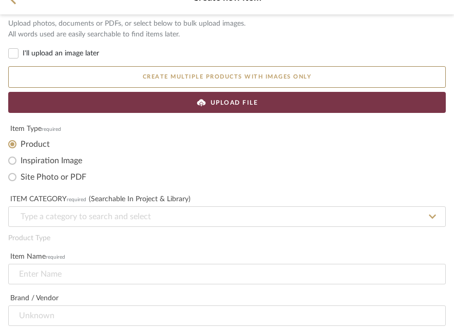
click at [253, 105] on span "UPLOAD FILE" at bounding box center [235, 102] width 48 height 9
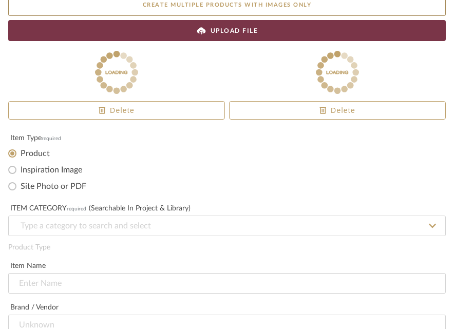
scroll to position [110, 0]
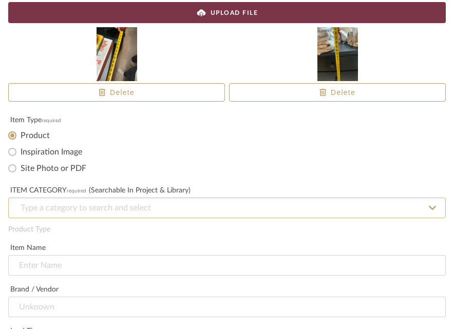
click at [198, 204] on input at bounding box center [227, 208] width 438 height 21
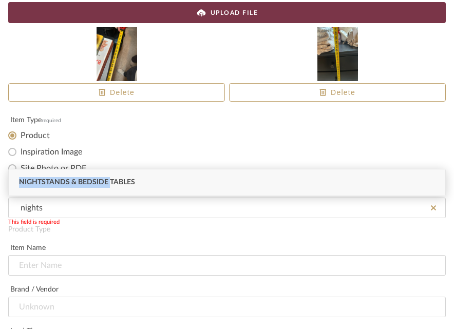
click at [111, 177] on div "Nightstands‎‎‏‏‎ & Bedside Tables" at bounding box center [227, 183] width 437 height 26
type input "Nightstands‎‎‏‏‎ & Bedside Tables"
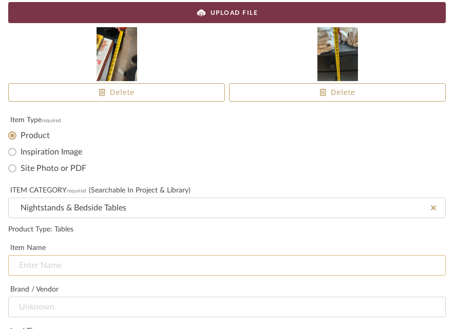
click at [79, 260] on input at bounding box center [227, 265] width 438 height 21
paste input "Client's own_"
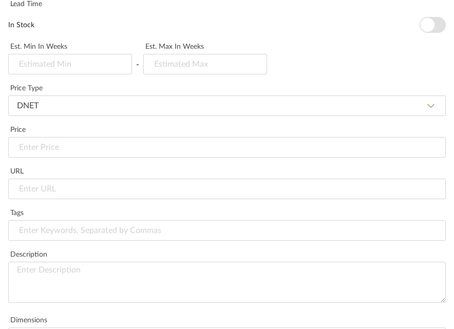
scroll to position [441, 0]
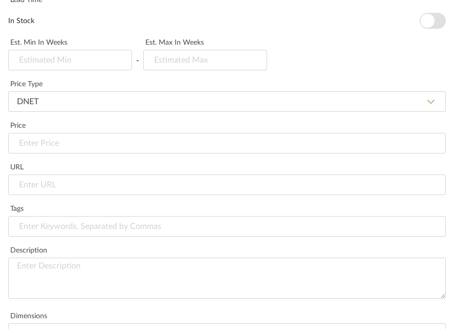
type input "Client's own_Nighstand2"
click at [60, 268] on textarea at bounding box center [227, 278] width 438 height 41
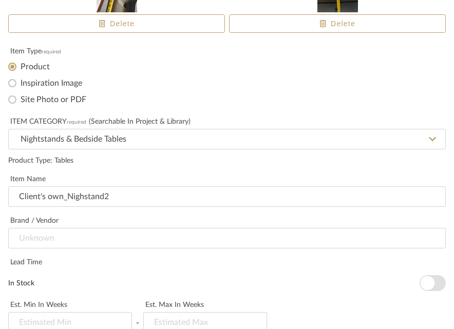
scroll to position [162, 0]
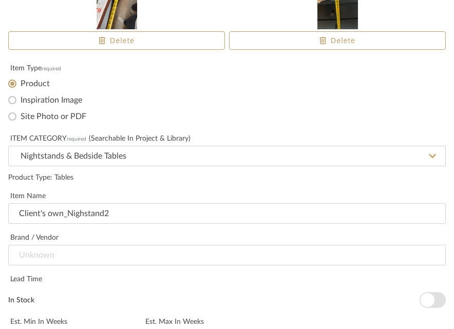
type textarea "Dimensions: 61"W x 35"H"
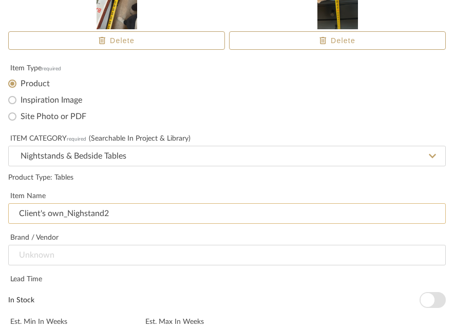
click at [92, 213] on input "Client's own_Nighstand2" at bounding box center [227, 214] width 438 height 21
drag, startPoint x: 118, startPoint y: 213, endPoint x: 67, endPoint y: 213, distance: 50.9
click at [67, 213] on input "Client's own_Nighstand2" at bounding box center [227, 214] width 438 height 21
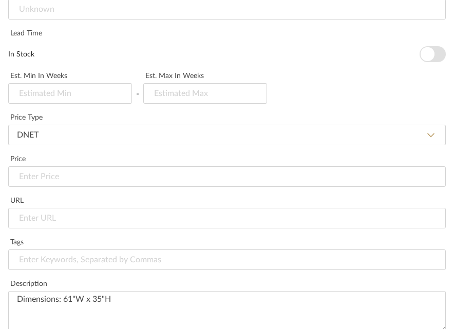
scroll to position [657, 0]
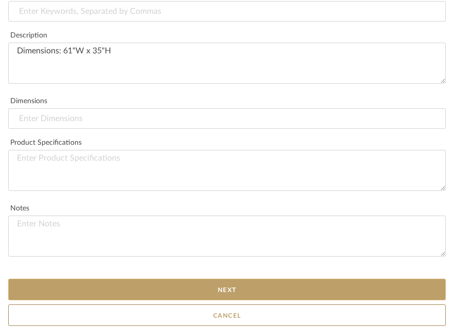
type input "Client's own_Dresser"
click at [160, 282] on button "Next" at bounding box center [227, 290] width 438 height 22
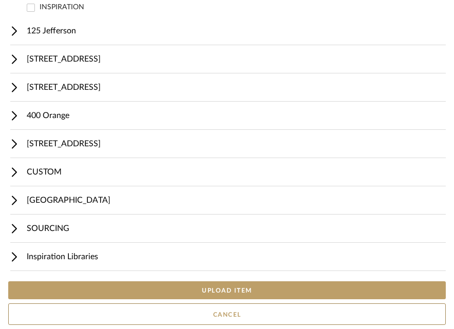
scroll to position [603, 0]
click at [228, 288] on button "UPLOAD ITEM" at bounding box center [227, 291] width 438 height 18
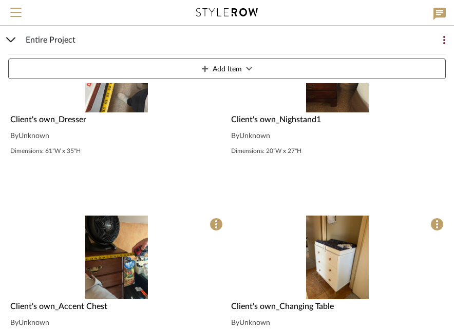
scroll to position [304, 0]
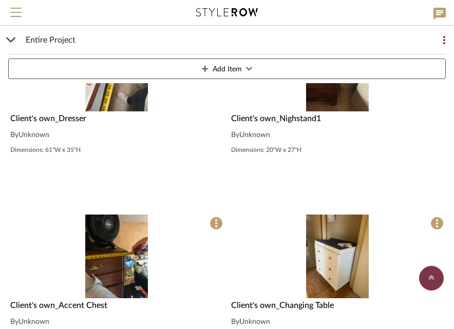
click at [267, 73] on button "Add Item" at bounding box center [227, 69] width 438 height 21
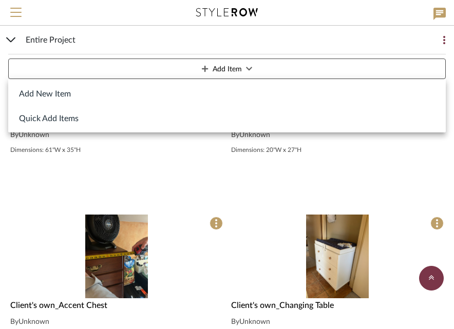
click at [239, 89] on button "Add New Item" at bounding box center [227, 93] width 438 height 25
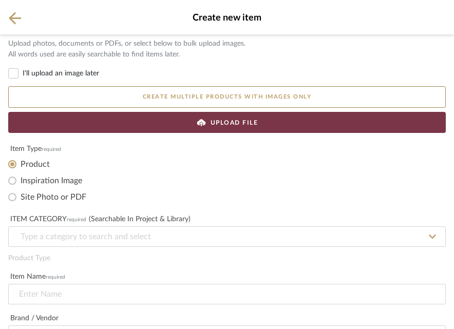
click at [178, 118] on div "UPLOAD FILE" at bounding box center [227, 122] width 438 height 21
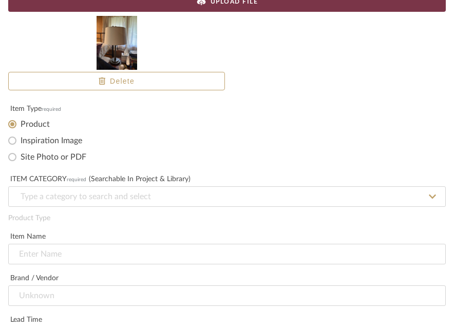
scroll to position [152, 0]
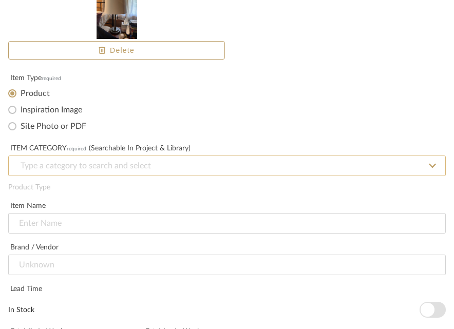
click at [147, 166] on input at bounding box center [227, 166] width 438 height 21
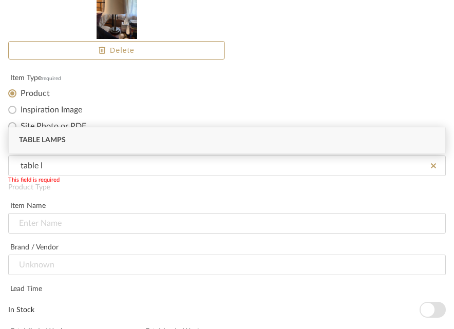
click at [91, 146] on div "Table Lamps" at bounding box center [227, 140] width 437 height 26
type input "Table Lamps"
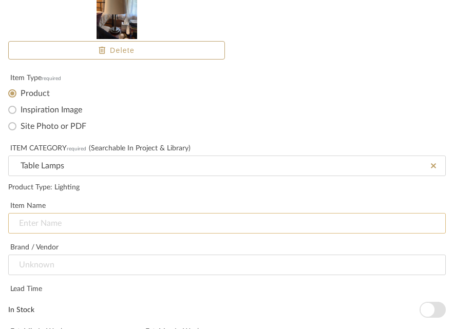
click at [57, 232] on input at bounding box center [227, 223] width 438 height 21
paste input "Client's own_"
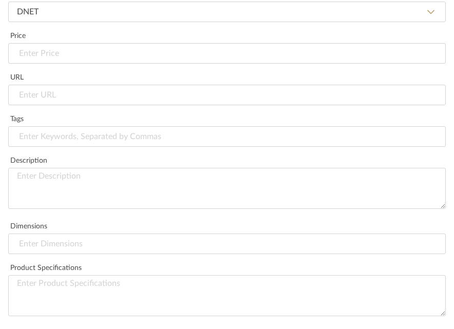
scroll to position [657, 0]
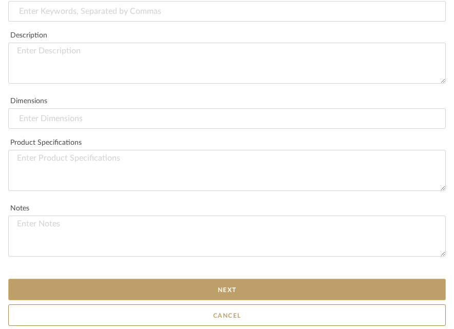
type input "Client's own_Table Lamp3"
click at [235, 288] on button "Next" at bounding box center [227, 290] width 438 height 22
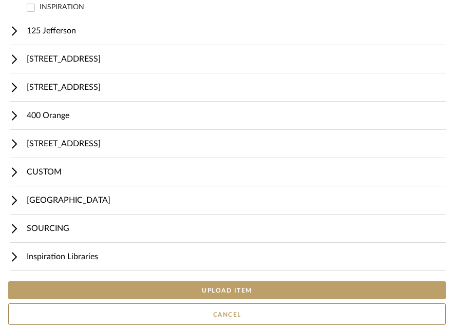
scroll to position [603, 0]
click at [229, 291] on button "UPLOAD ITEM" at bounding box center [227, 291] width 438 height 18
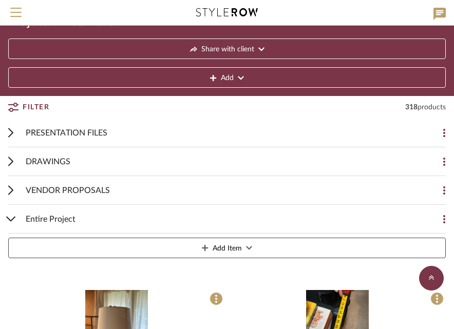
scroll to position [29, 0]
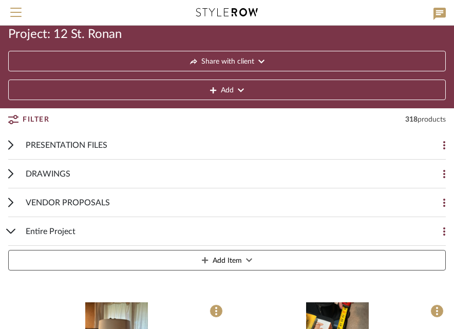
click at [271, 267] on button "Add Item" at bounding box center [227, 260] width 438 height 21
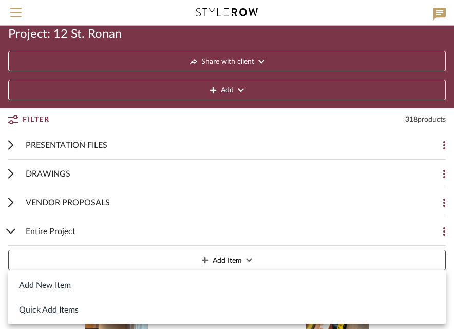
click at [222, 283] on button "Add New Item" at bounding box center [227, 285] width 438 height 25
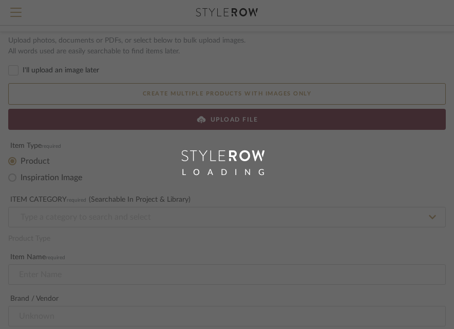
scroll to position [3, 0]
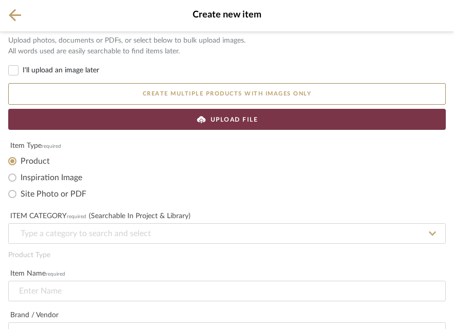
click at [262, 117] on div "UPLOAD FILE" at bounding box center [227, 119] width 438 height 21
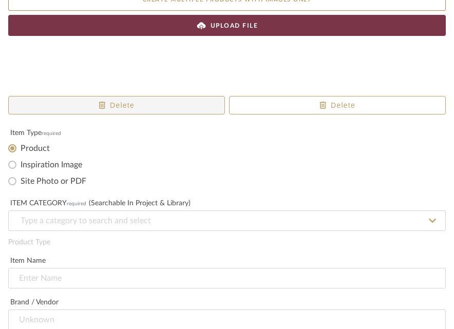
scroll to position [106, 0]
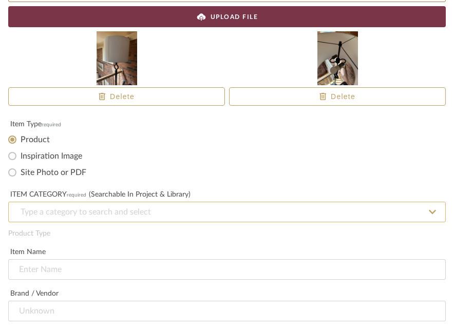
click at [132, 216] on input at bounding box center [227, 212] width 438 height 21
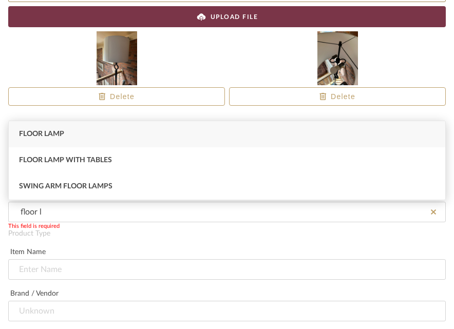
click at [99, 131] on div "Floor Lamp" at bounding box center [227, 134] width 437 height 26
type input "Floor Lamp"
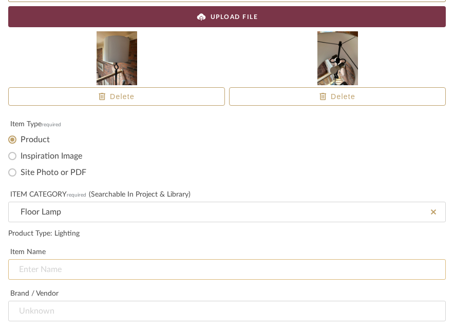
click at [97, 273] on input at bounding box center [227, 270] width 438 height 21
paste input "Client's own_"
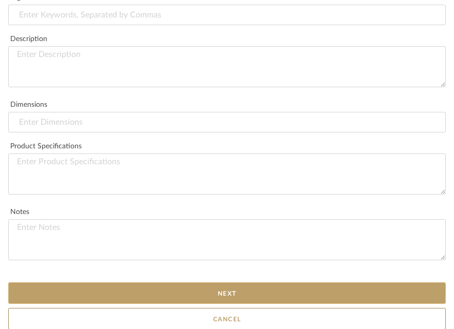
scroll to position [657, 0]
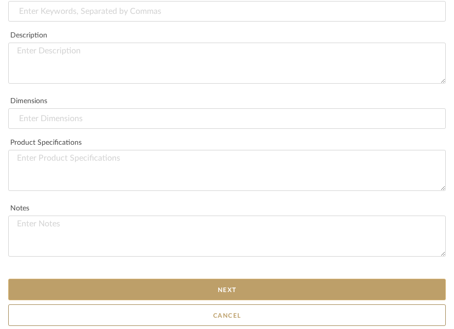
type input "Client's own_Floor Lamp3"
click at [283, 289] on button "Next" at bounding box center [227, 290] width 438 height 22
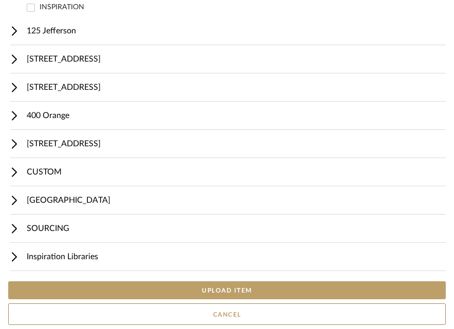
scroll to position [603, 0]
click at [252, 285] on button "UPLOAD ITEM" at bounding box center [227, 291] width 438 height 18
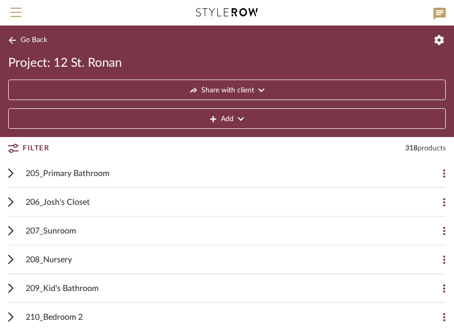
scroll to position [183, 0]
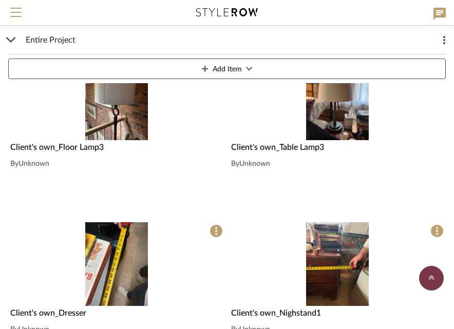
scroll to position [304, 0]
